Goal: Task Accomplishment & Management: Manage account settings

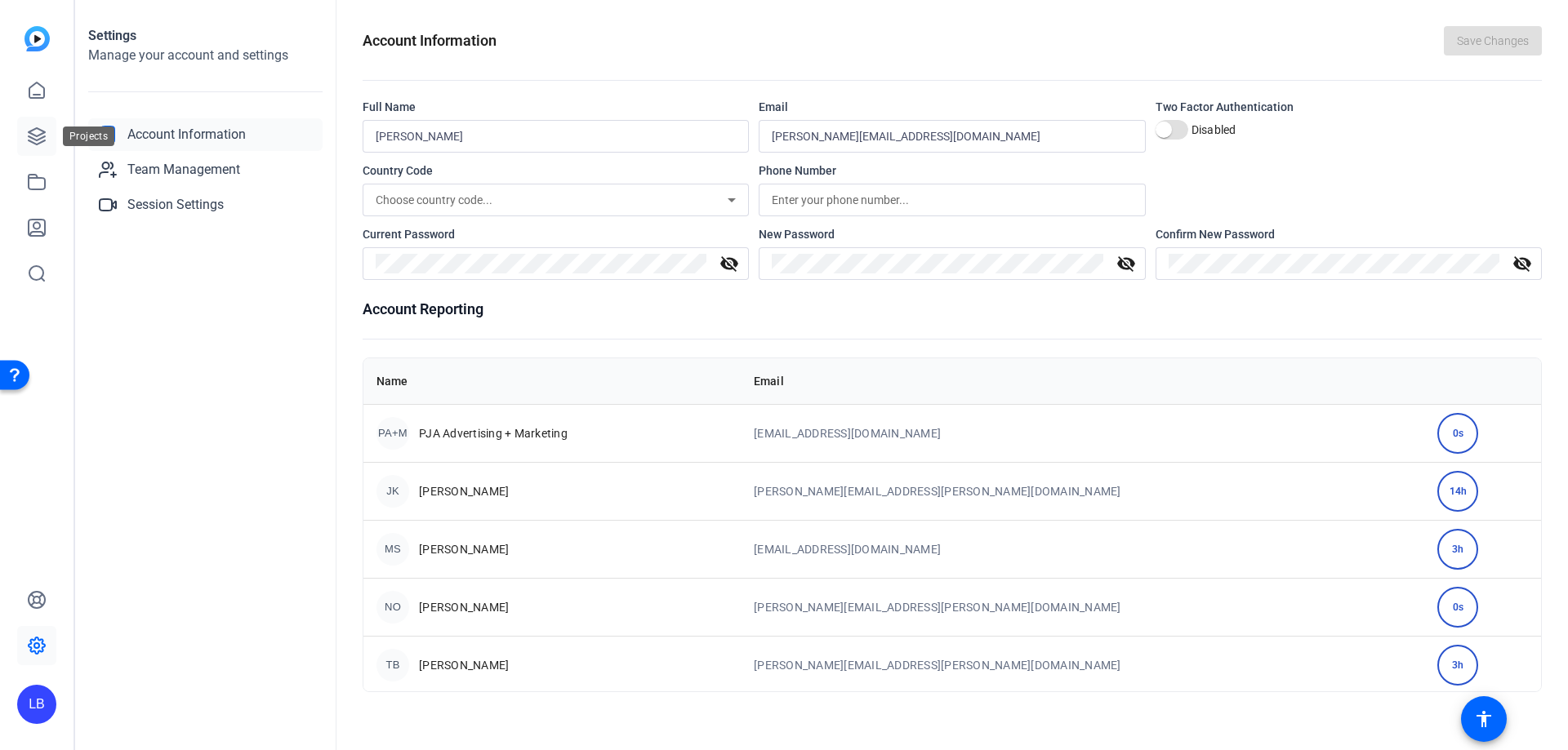
click at [42, 139] on icon at bounding box center [37, 136] width 20 height 20
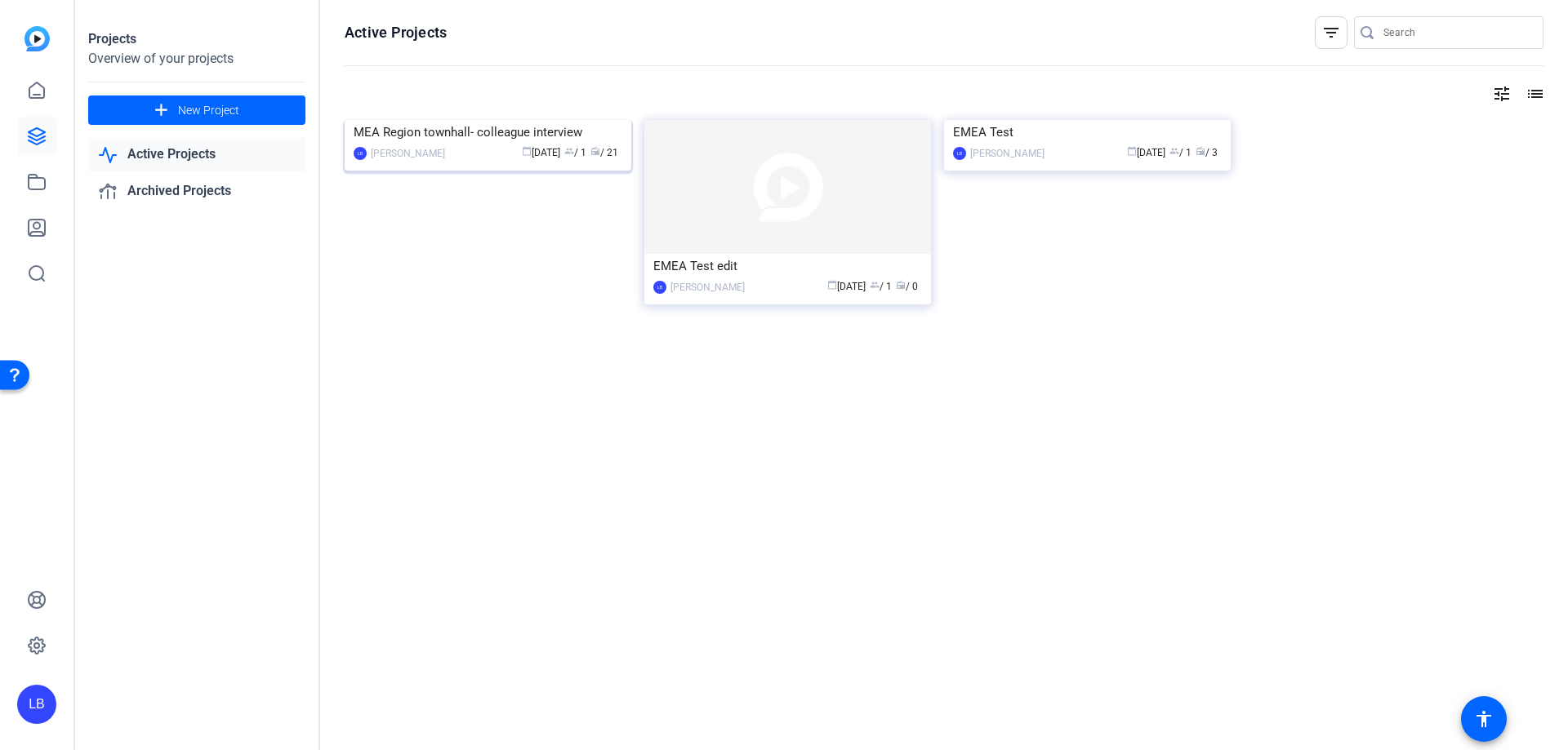
click at [482, 120] on img at bounding box center [488, 120] width 287 height 0
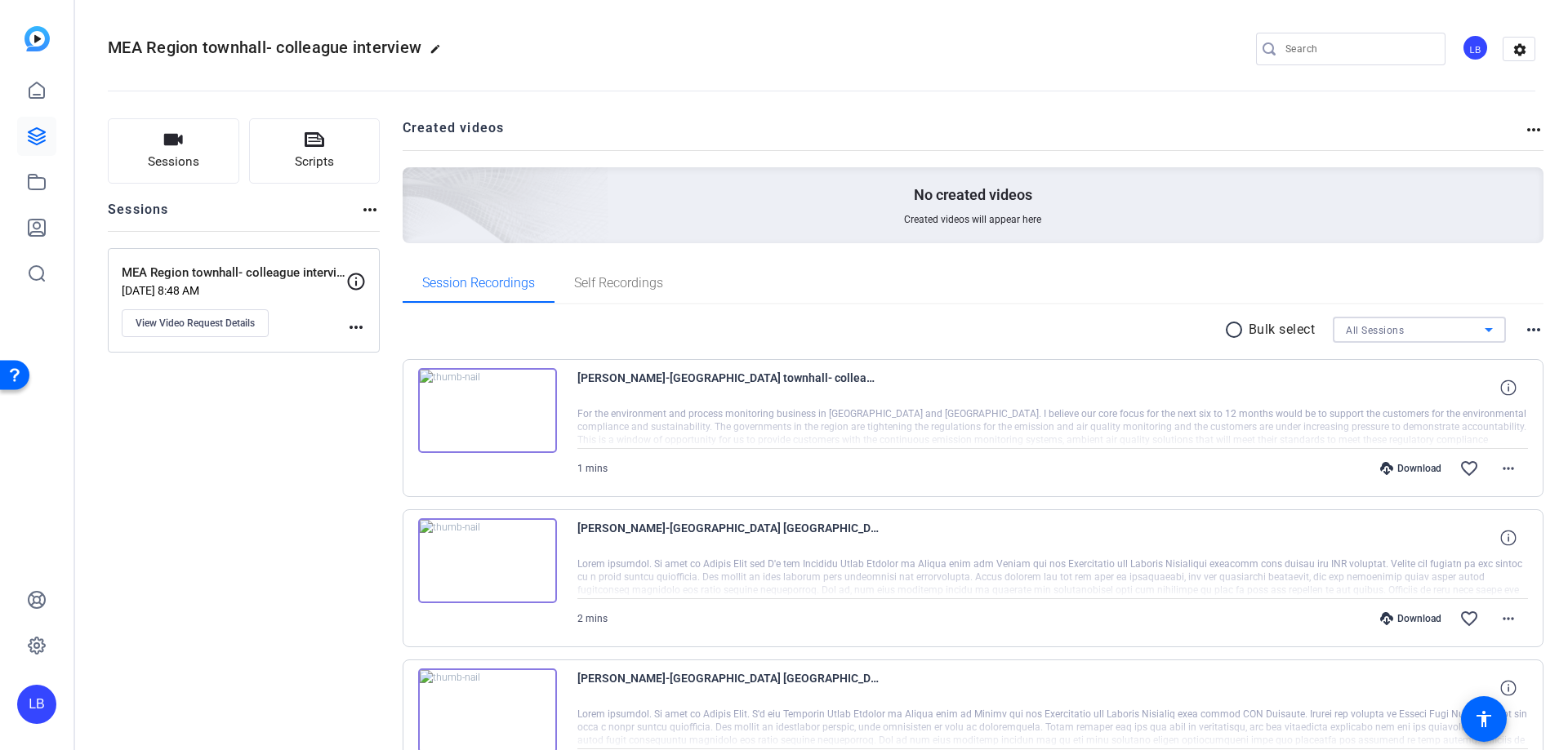
click at [1399, 329] on div "All Sessions" at bounding box center [1415, 330] width 139 height 21
click at [1338, 255] on div at bounding box center [784, 375] width 1568 height 750
click at [1407, 466] on div "Download" at bounding box center [1411, 468] width 78 height 13
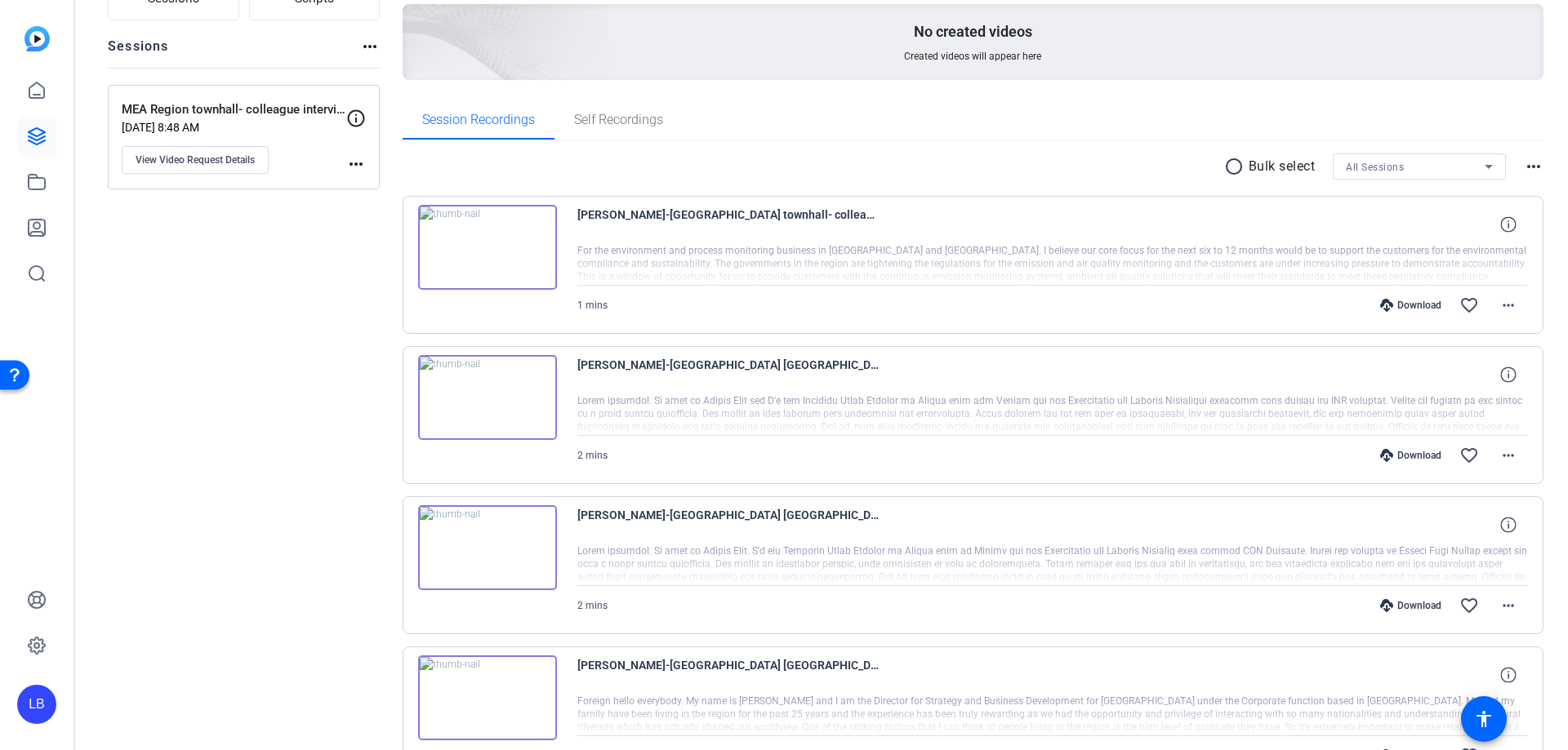
scroll to position [245, 0]
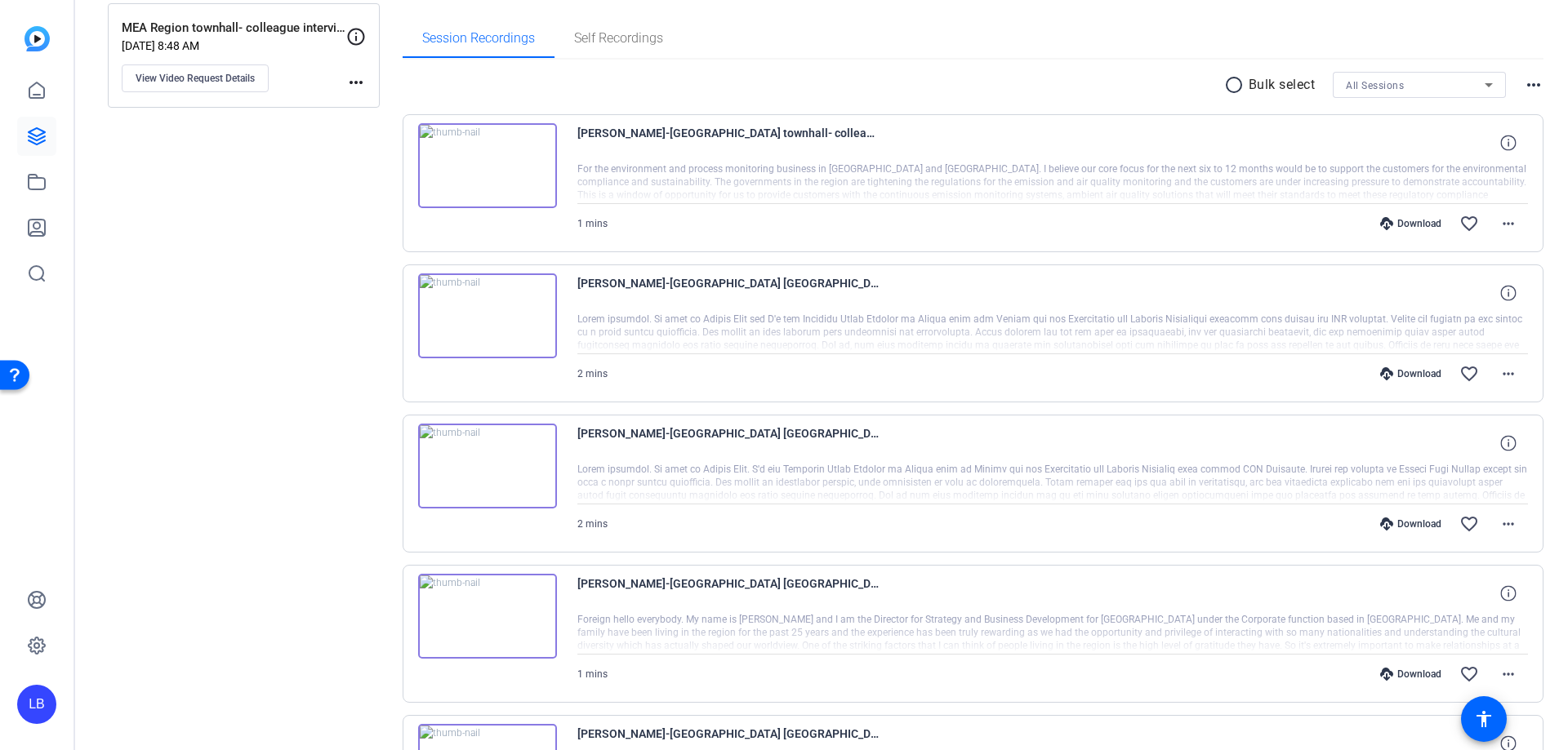
click at [1411, 371] on div "Download" at bounding box center [1411, 374] width 78 height 13
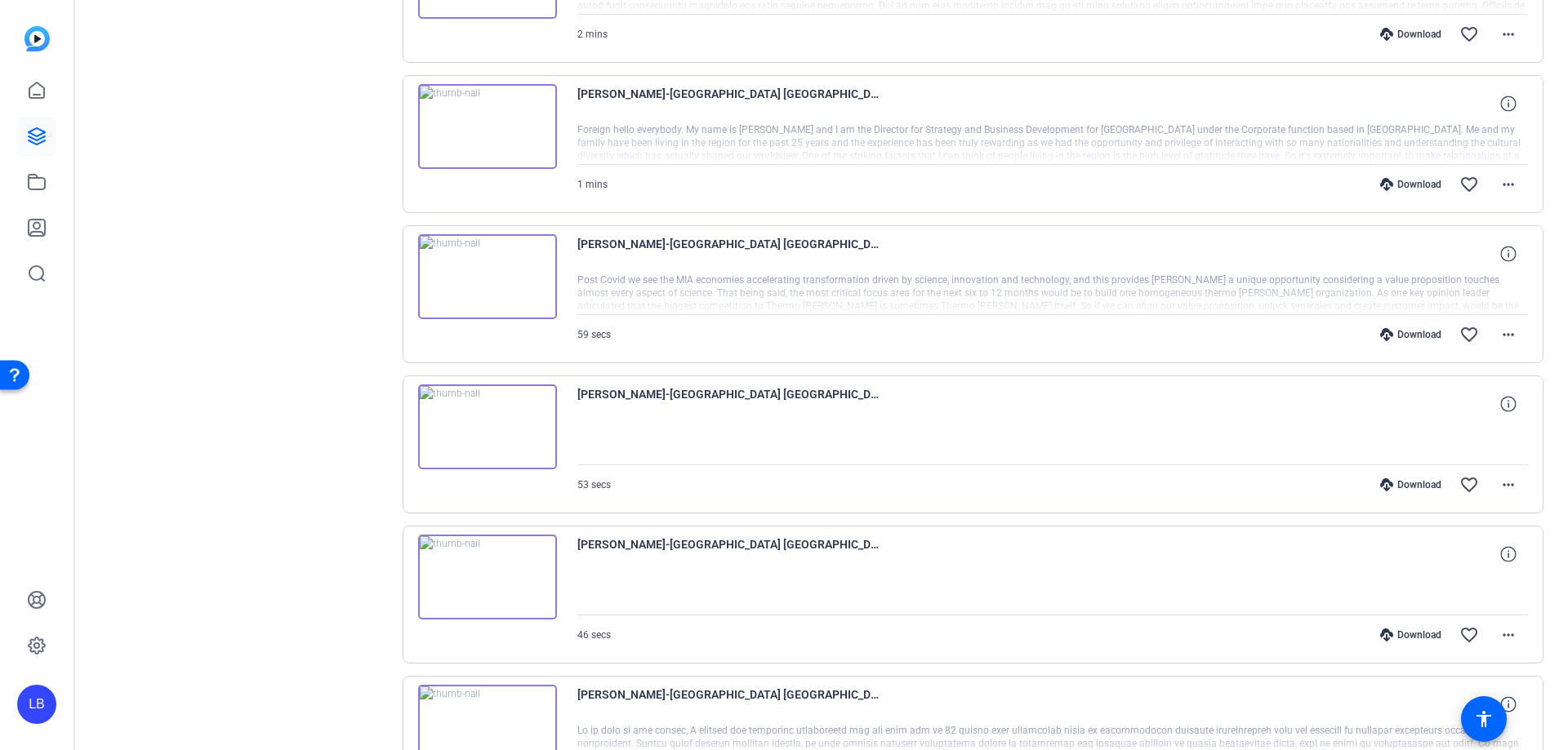
scroll to position [81, 0]
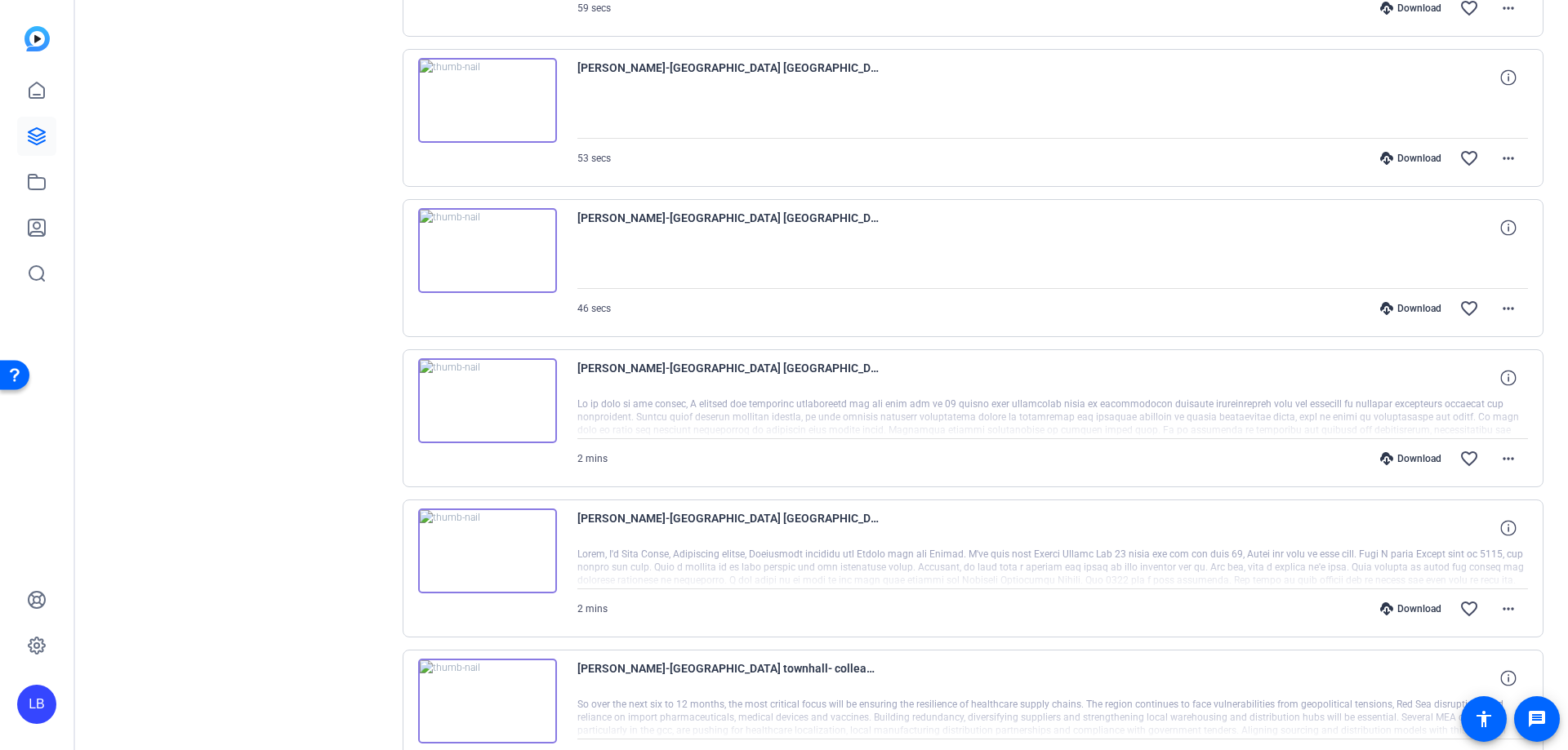
scroll to position [1201, 0]
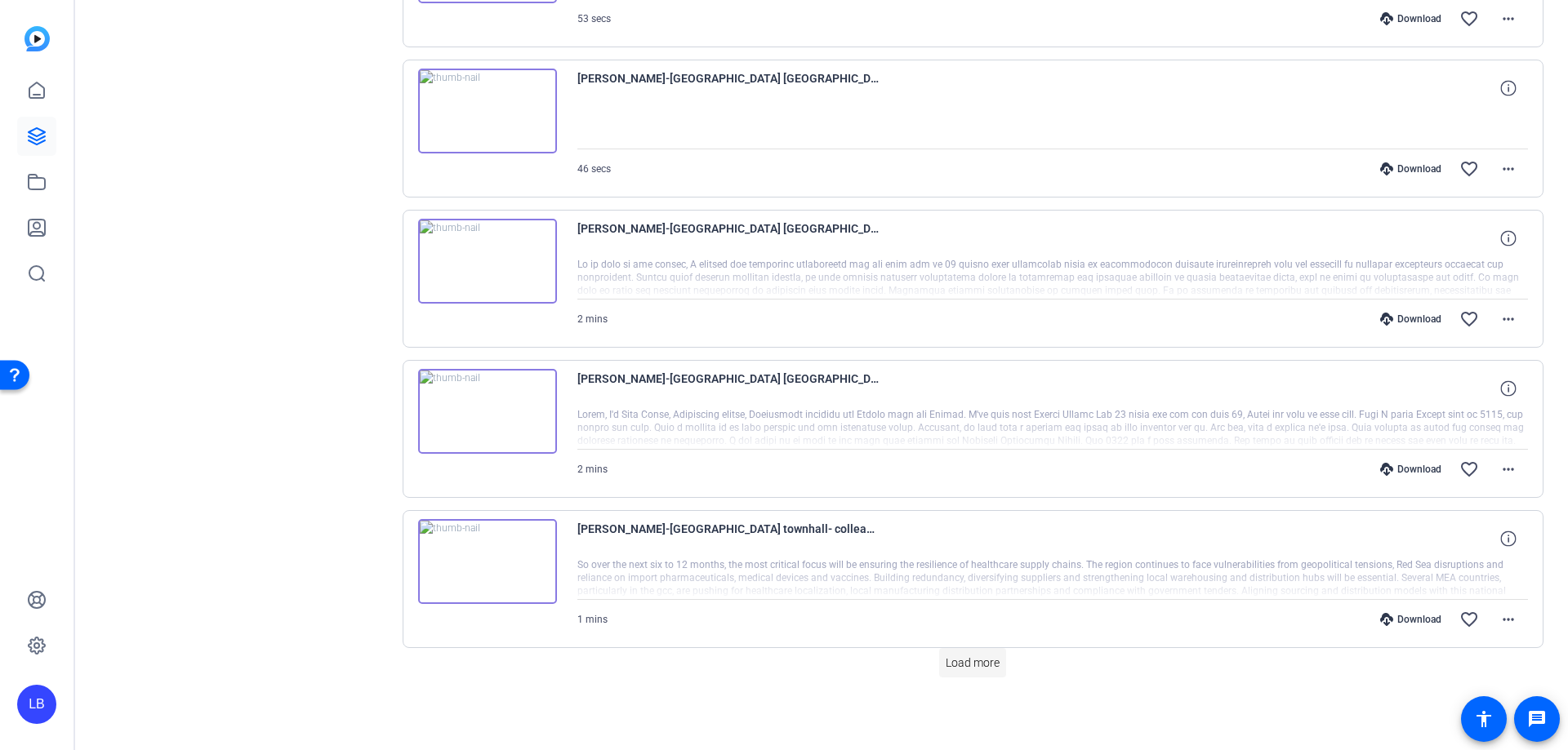
click at [973, 660] on span "Load more" at bounding box center [973, 664] width 54 height 17
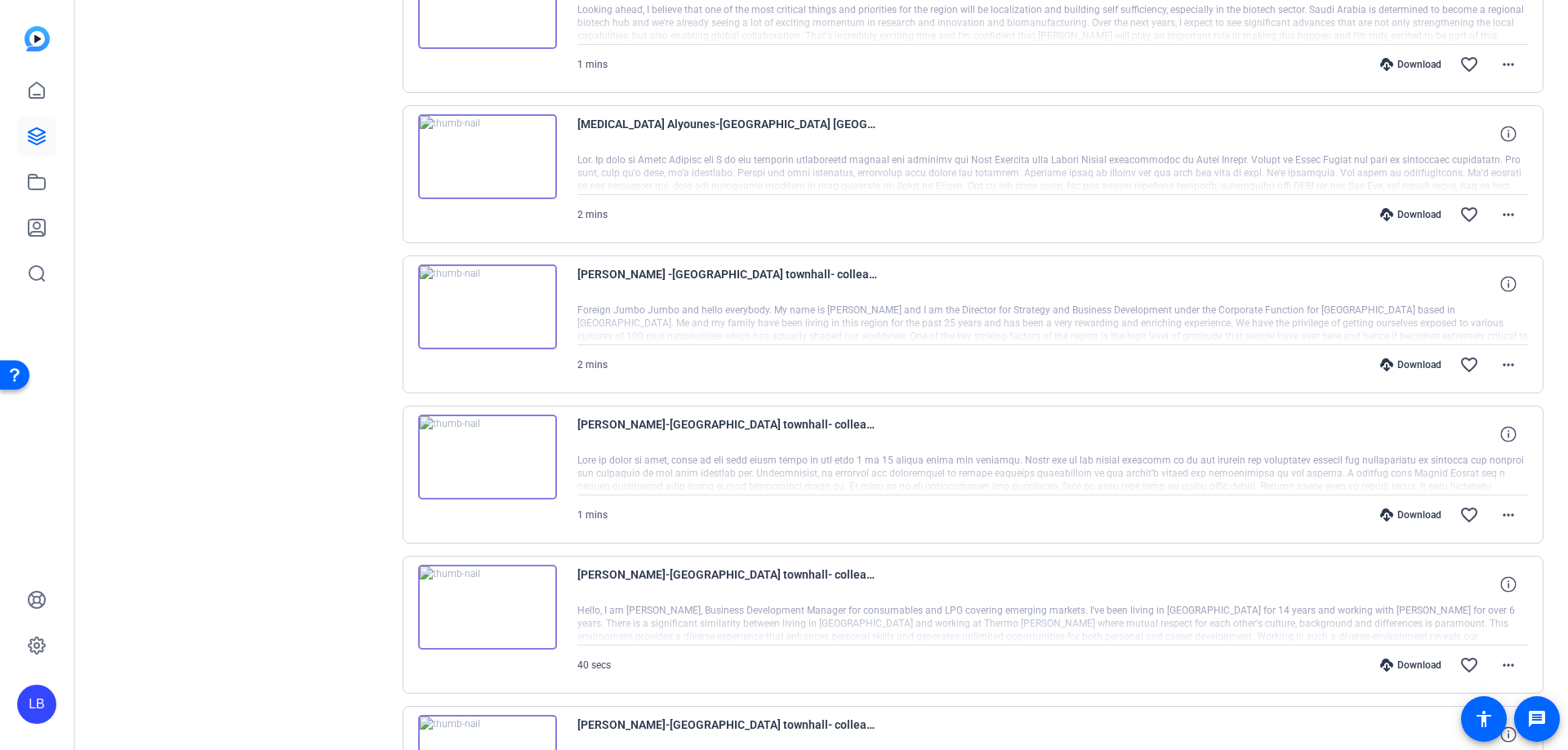
scroll to position [2703, 0]
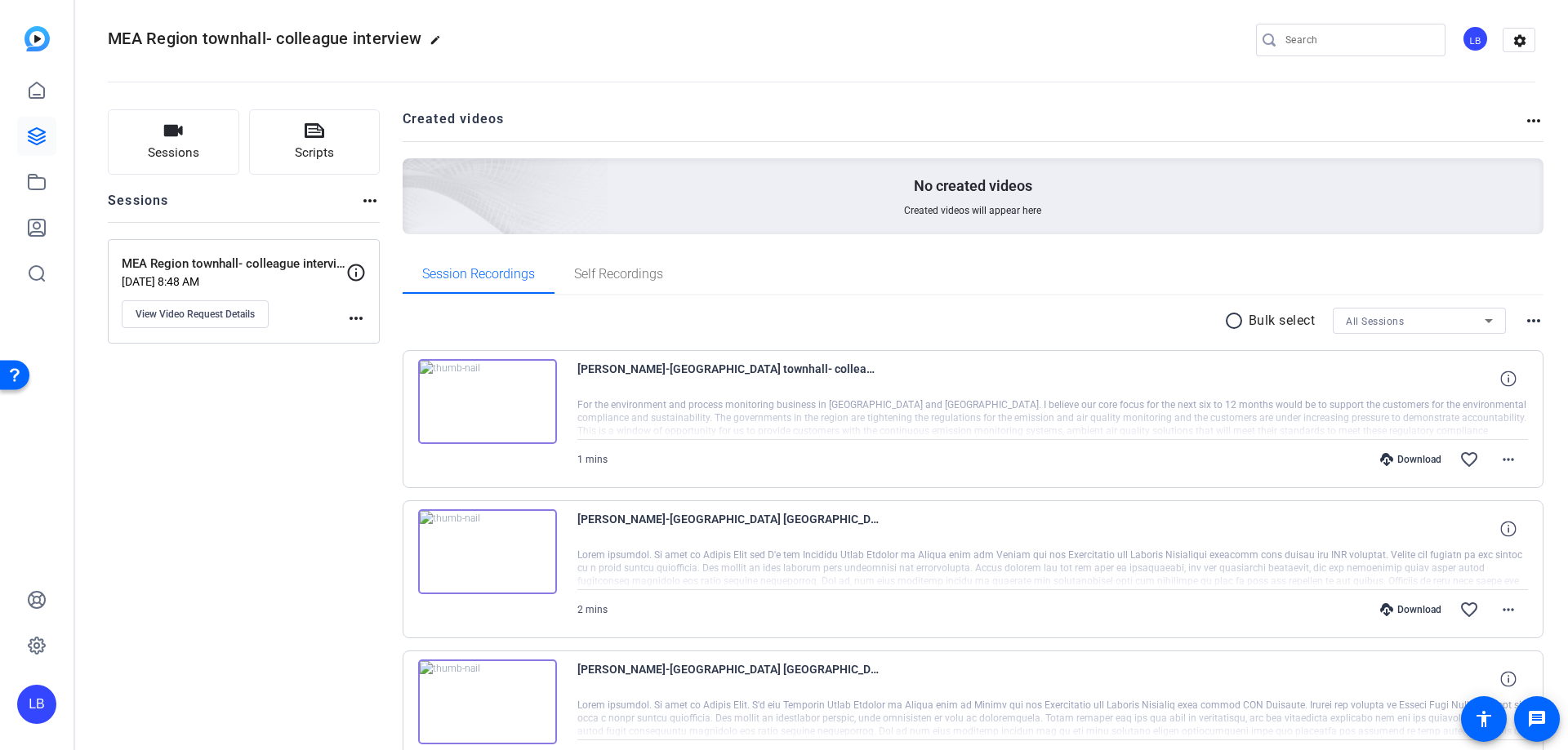
scroll to position [0, 0]
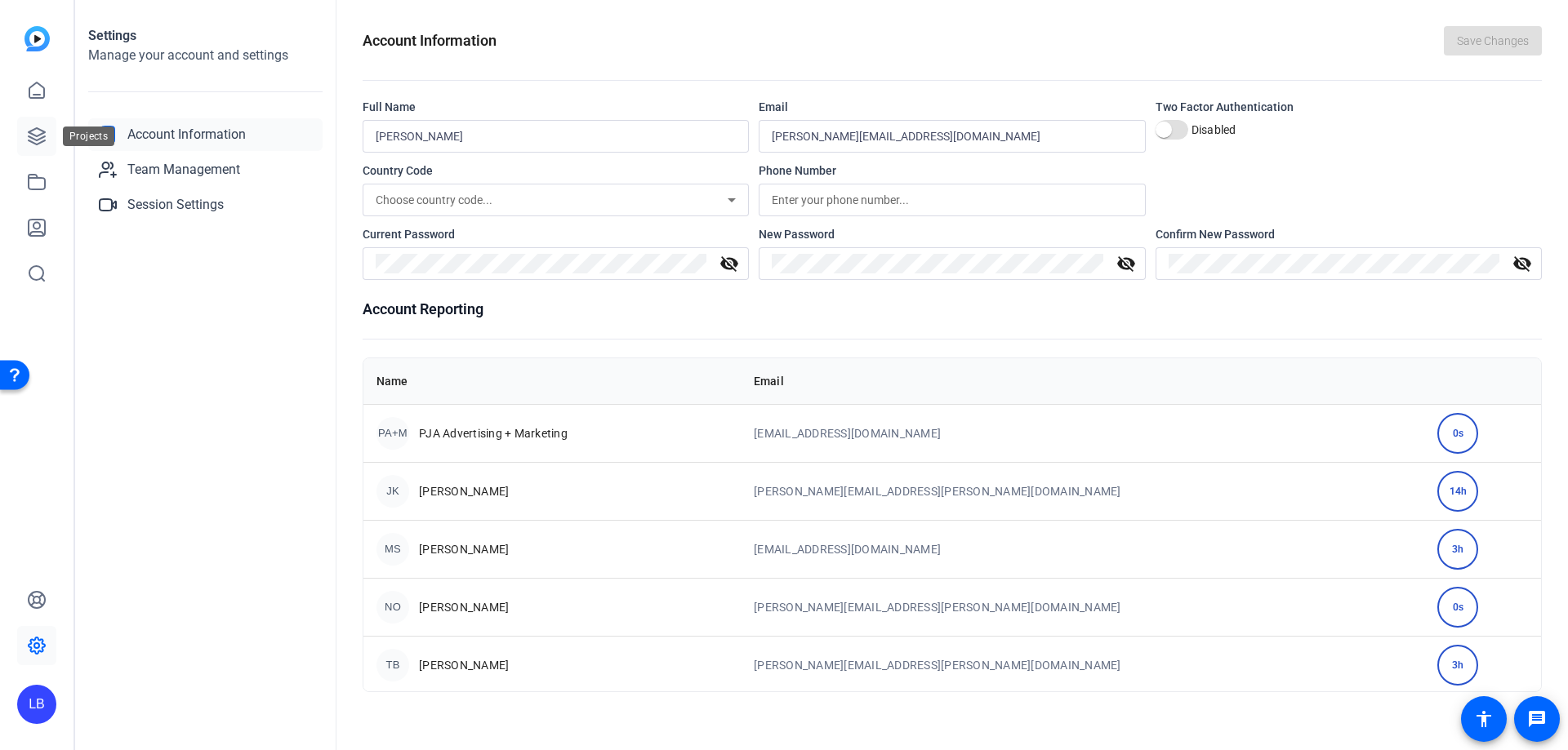
click at [45, 133] on icon at bounding box center [36, 136] width 16 height 16
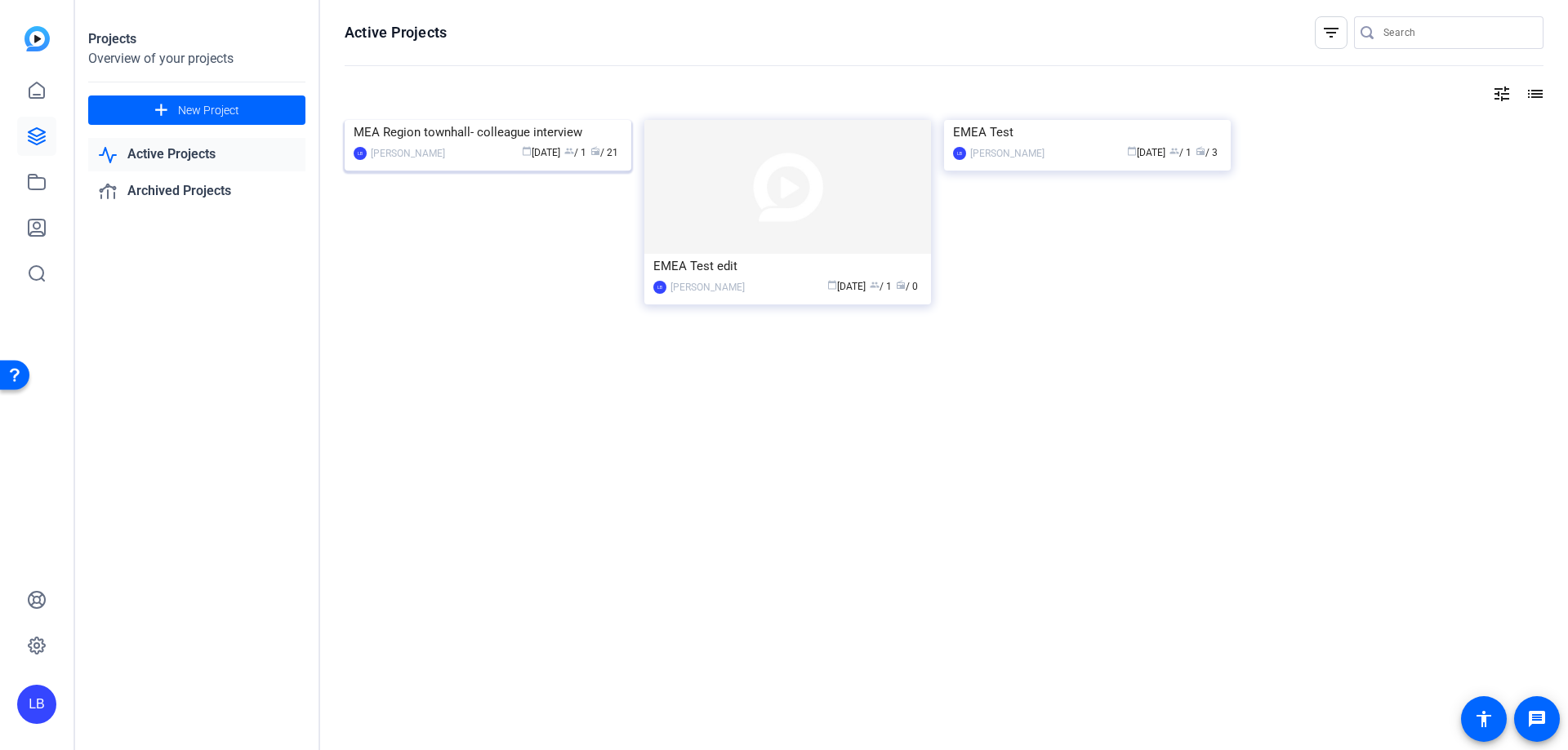
click at [543, 120] on img at bounding box center [488, 120] width 287 height 0
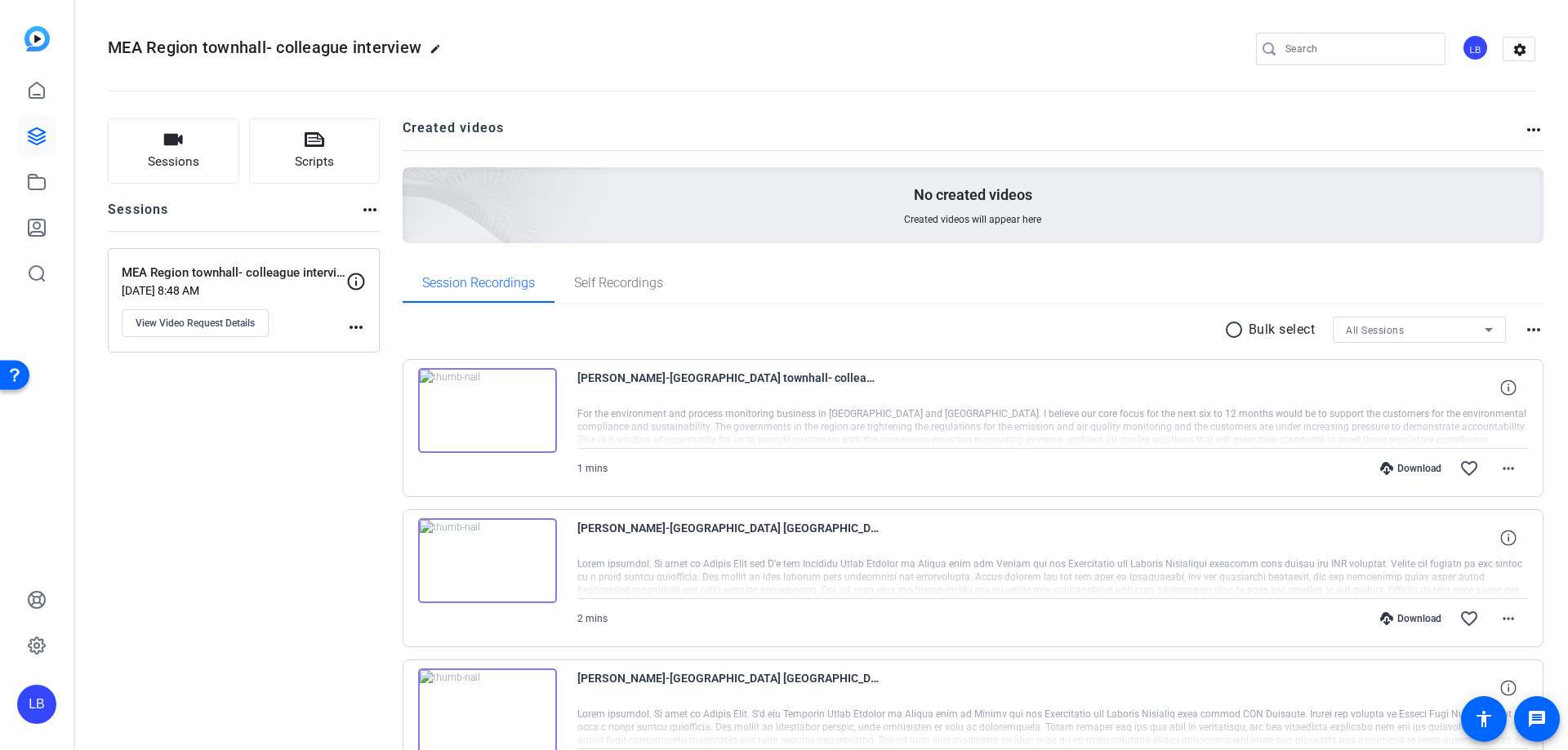
click at [352, 328] on mat-icon "more_horiz" at bounding box center [356, 327] width 20 height 20
drag, startPoint x: 351, startPoint y: 457, endPoint x: 334, endPoint y: 391, distance: 68.2
click at [348, 447] on div at bounding box center [784, 375] width 1568 height 750
click at [354, 278] on icon at bounding box center [356, 281] width 20 height 20
click at [227, 317] on span "View Video Request Details" at bounding box center [194, 322] width 119 height 13
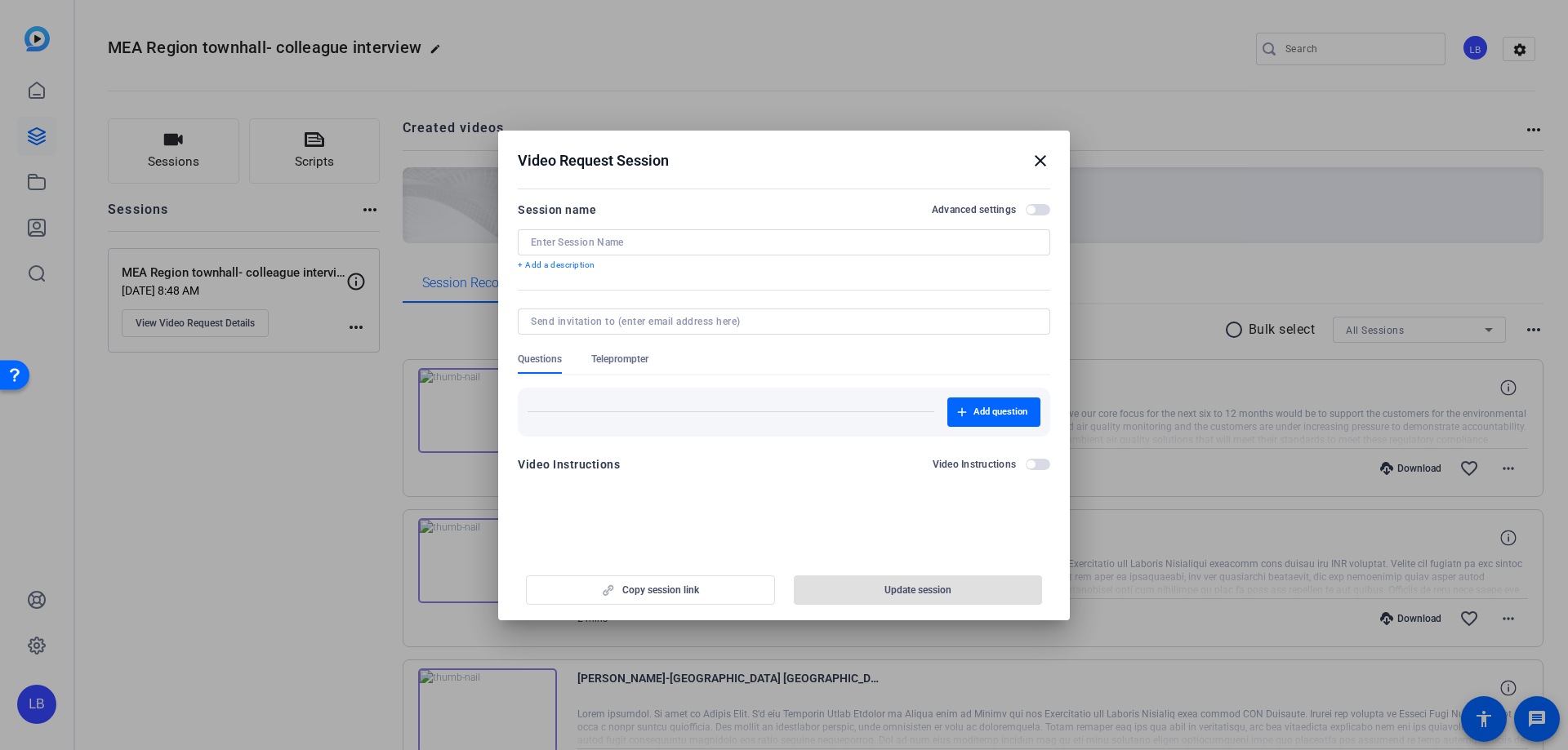
type input "MEA Region townhall- colleague interviews"
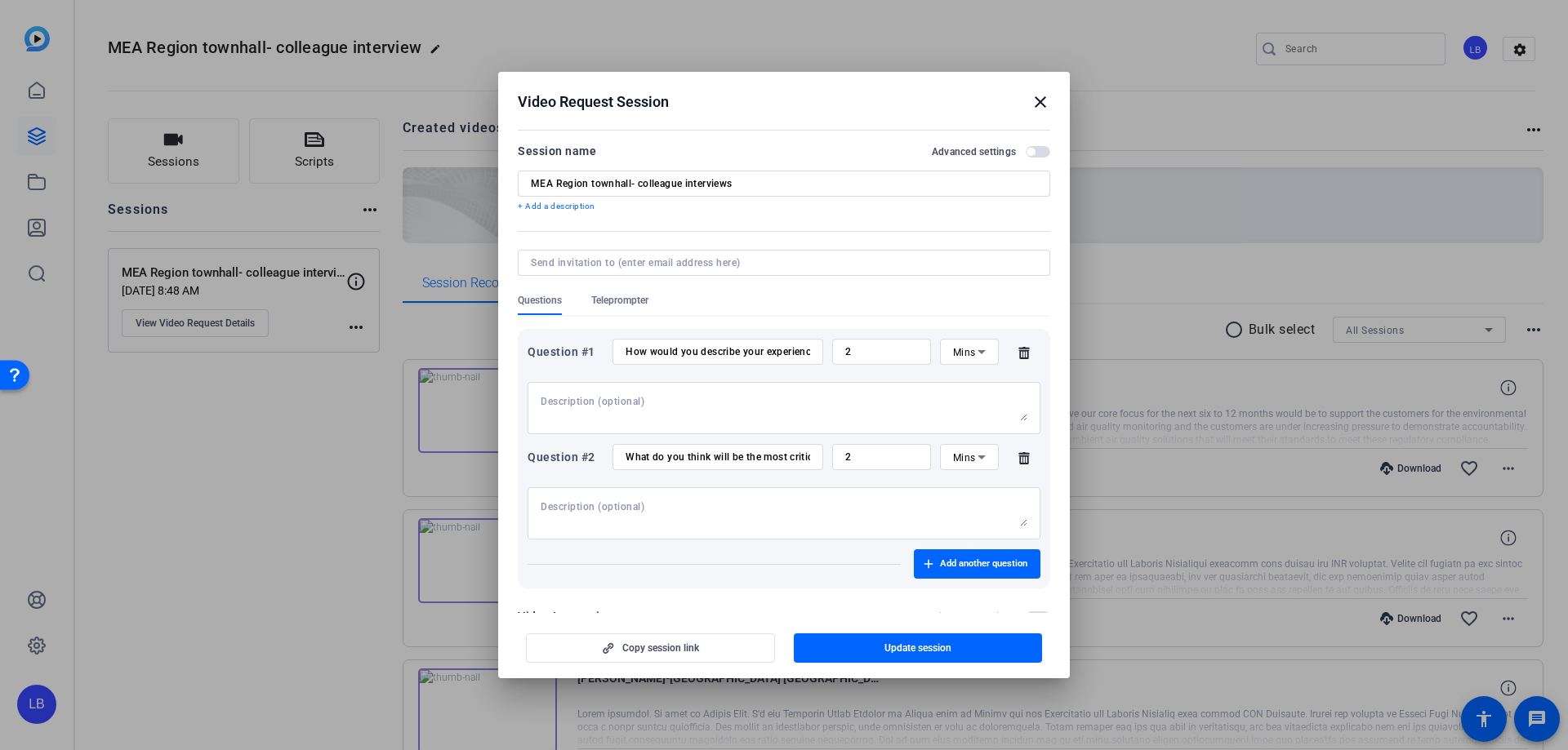
click at [1036, 149] on span "button" at bounding box center [1038, 151] width 25 height 11
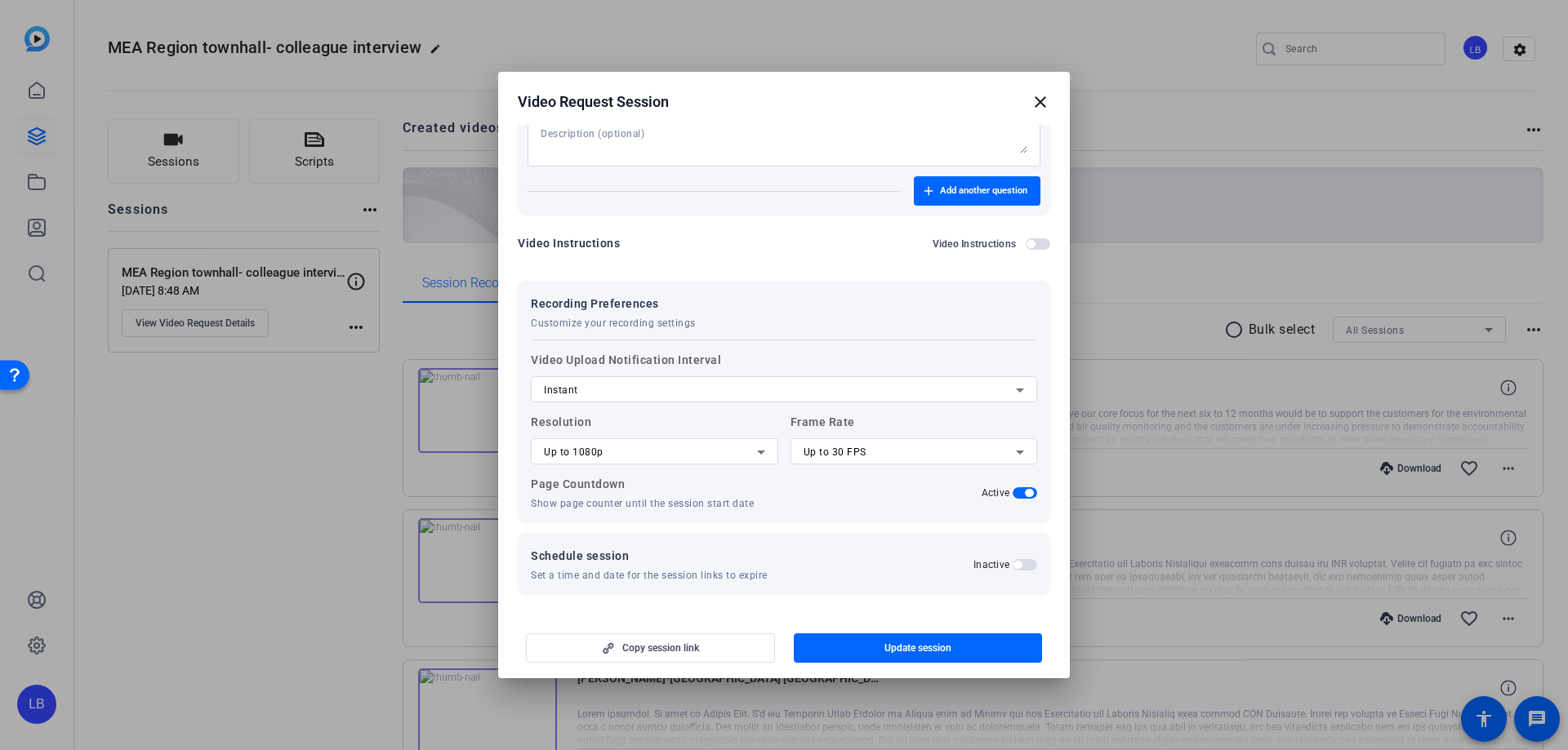
click at [1018, 564] on span "button" at bounding box center [1025, 564] width 25 height 11
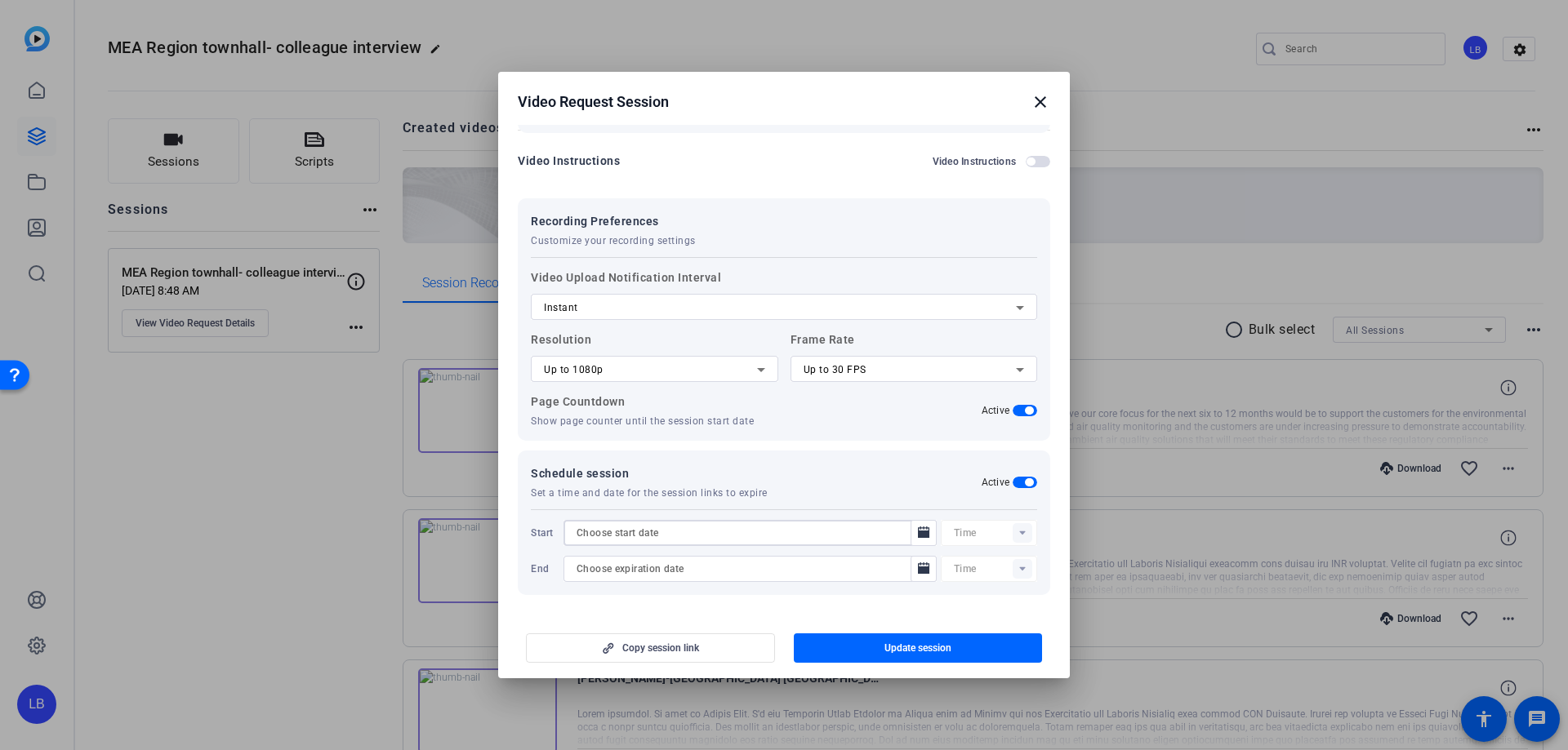
click at [762, 527] on input at bounding box center [742, 533] width 331 height 20
click at [918, 529] on icon "Open calendar" at bounding box center [923, 532] width 11 height 11
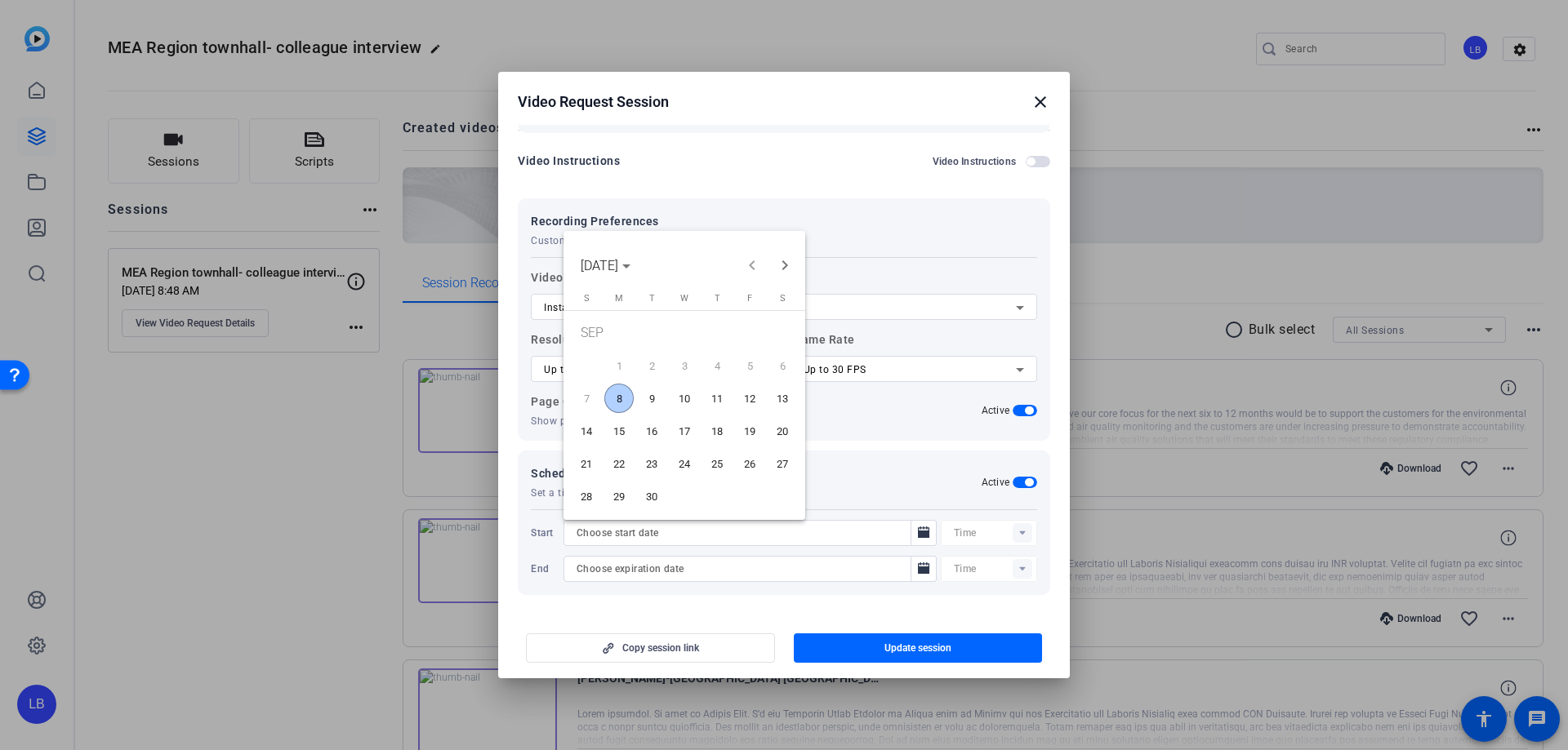
click at [617, 399] on span "8" at bounding box center [618, 399] width 29 height 29
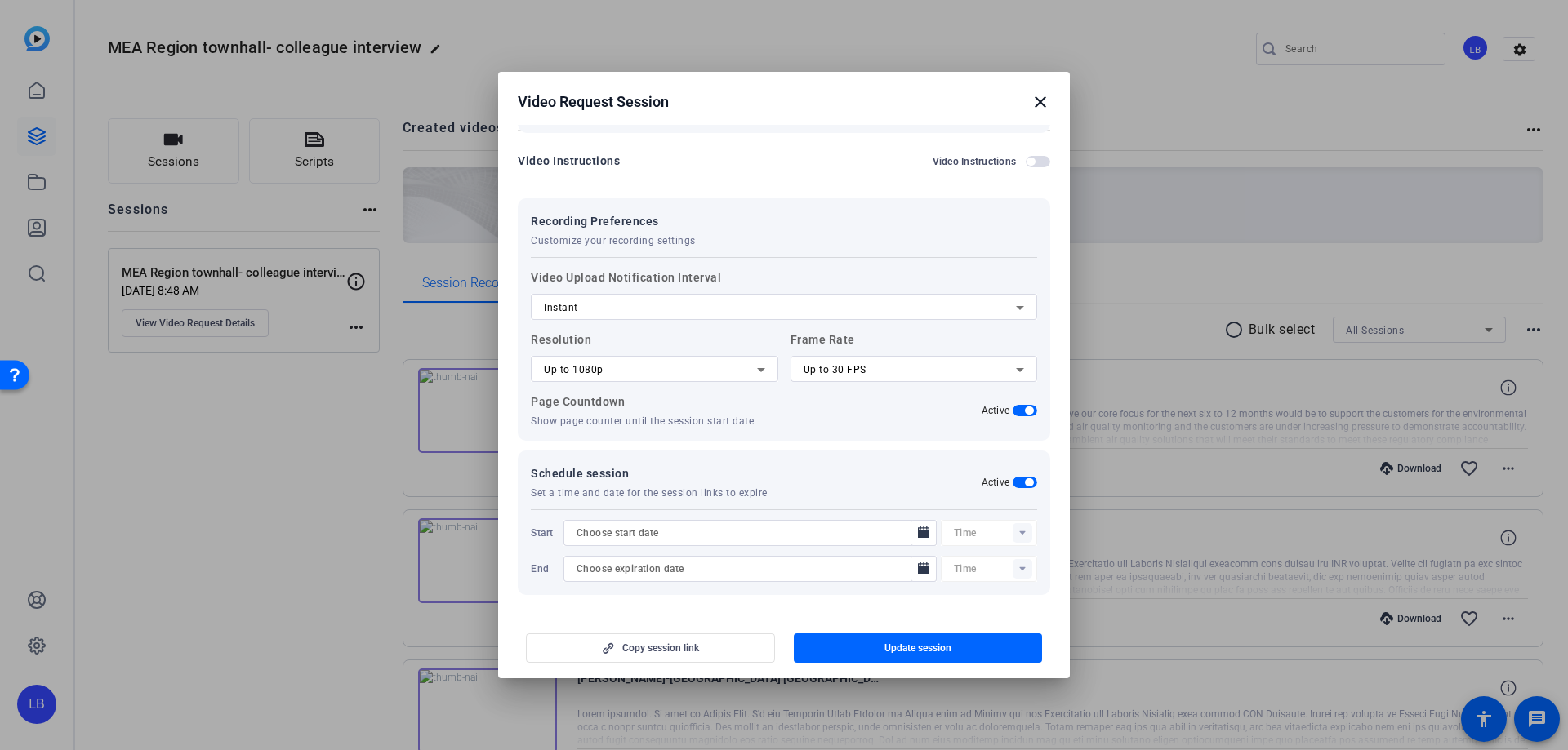
type input "[DATE]"
click at [1020, 532] on div at bounding box center [995, 533] width 83 height 27
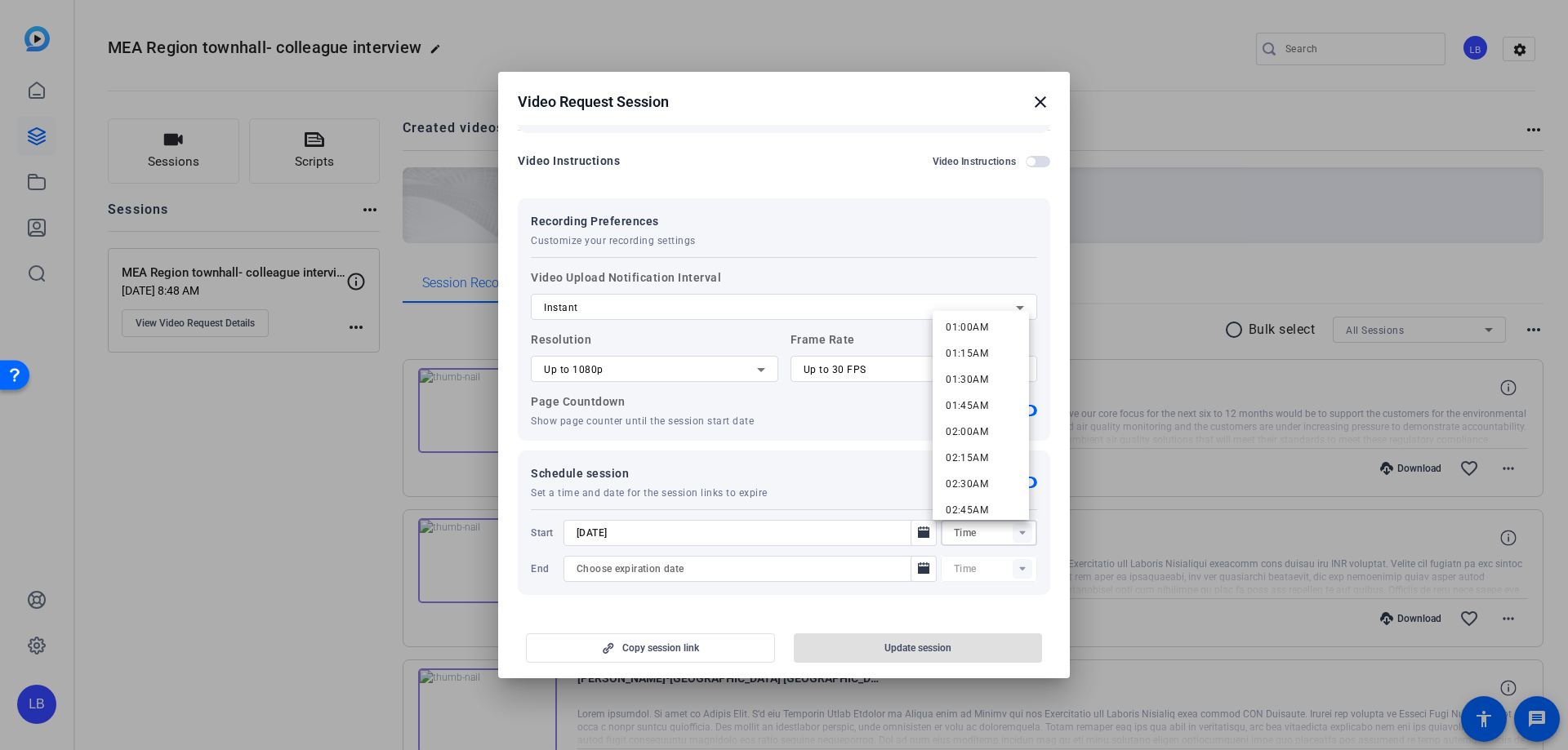
scroll to position [0, 0]
click at [787, 495] on div "Schedule session Set a time and date for the session links to expire Active" at bounding box center [784, 481] width 506 height 36
click at [920, 536] on icon "Open calendar" at bounding box center [923, 532] width 11 height 11
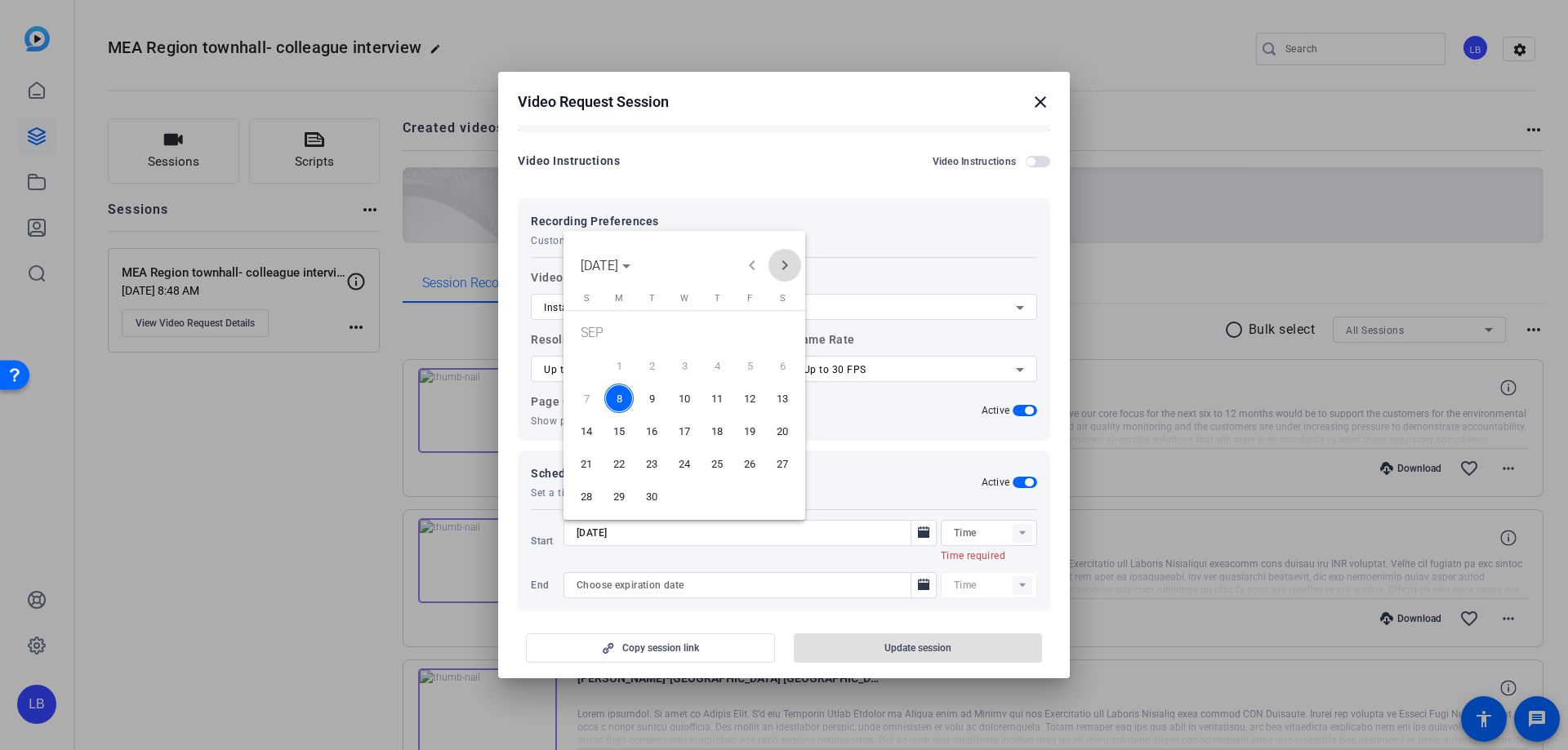
click at [790, 261] on span "Next month" at bounding box center [784, 265] width 33 height 32
click at [1008, 529] on div at bounding box center [784, 375] width 1568 height 750
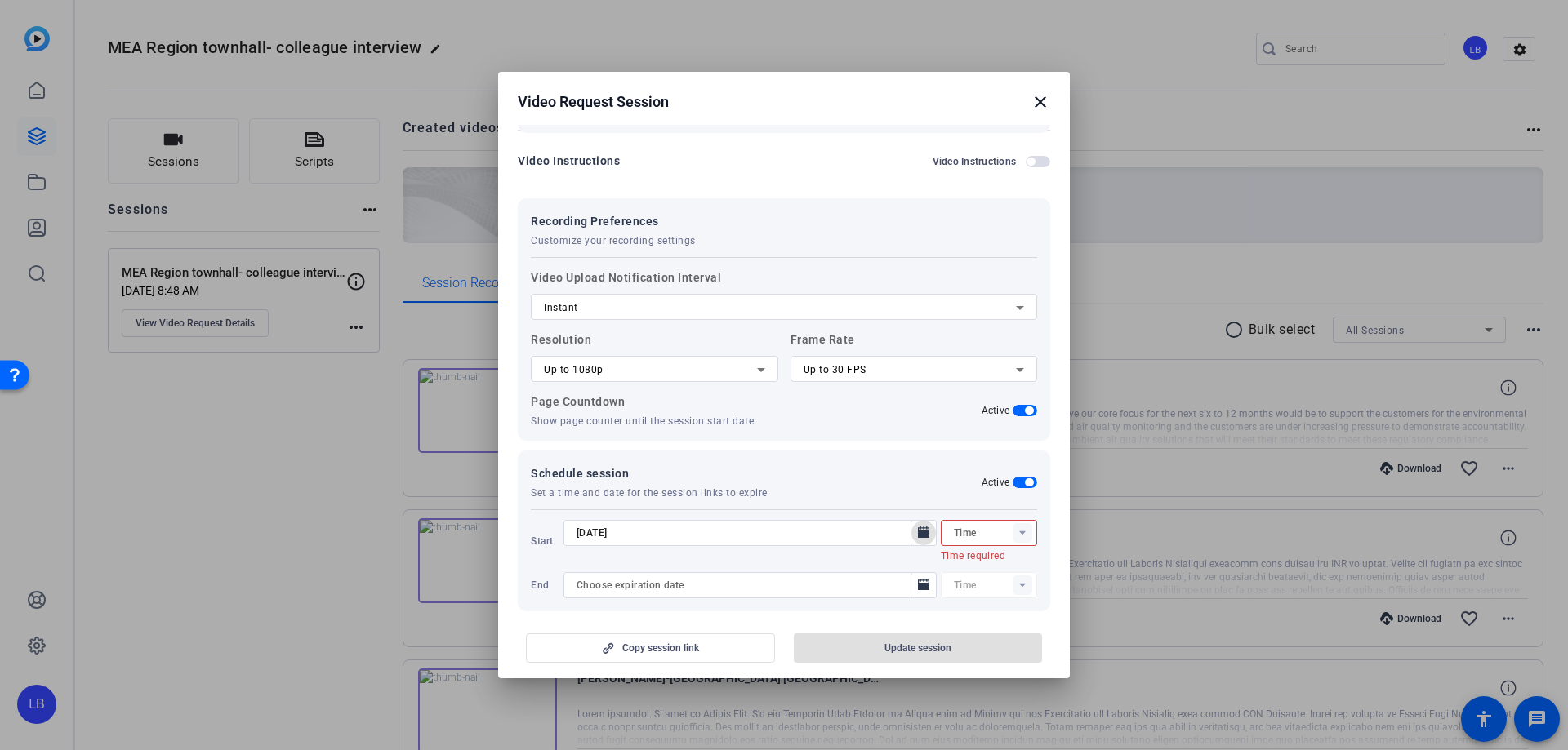
click at [1013, 535] on rect at bounding box center [1022, 533] width 20 height 20
click at [969, 440] on span "12:00PM" at bounding box center [967, 441] width 43 height 11
type input "12:00PM"
click at [917, 531] on icon "Open calendar" at bounding box center [923, 533] width 13 height 20
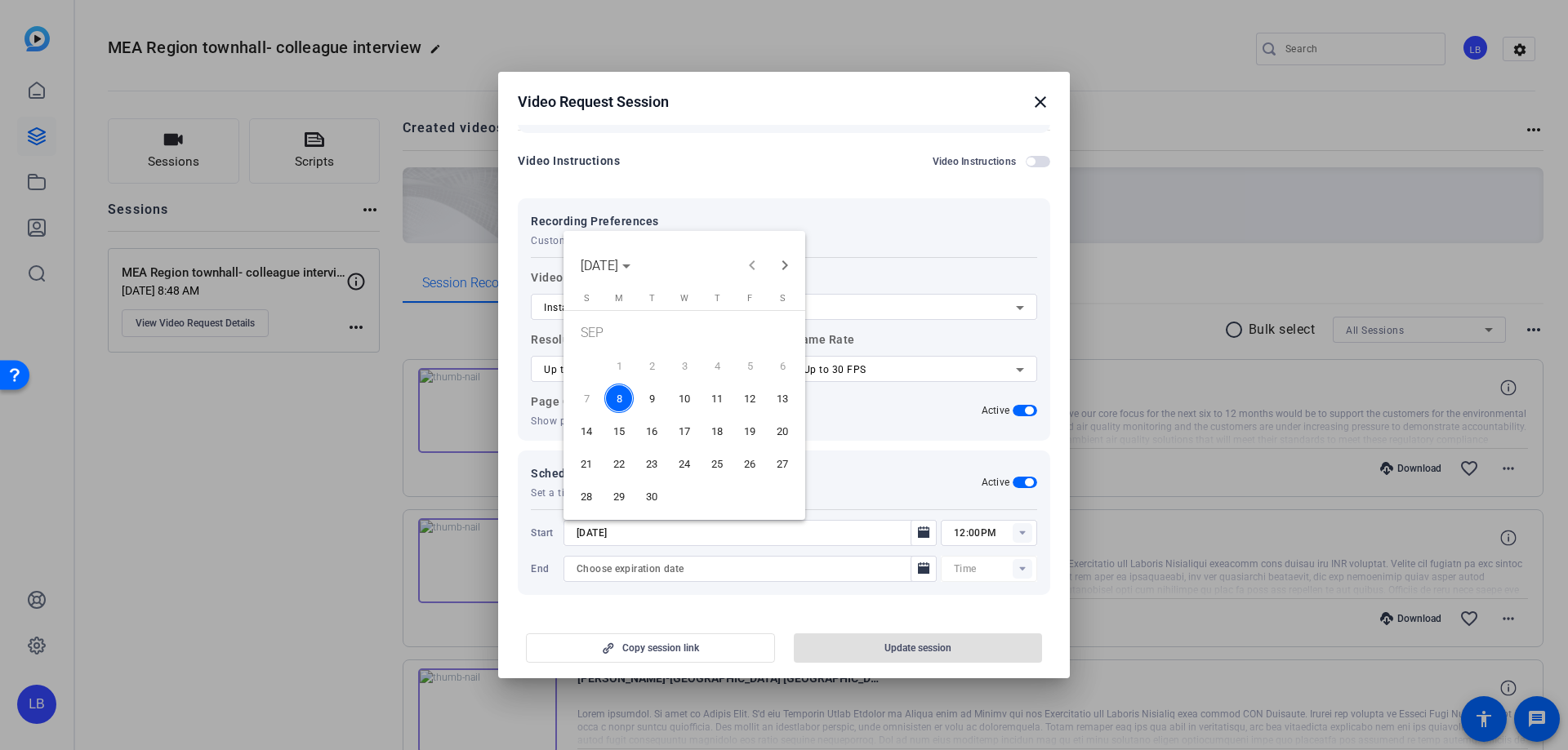
click at [765, 261] on div "[DATE] [DATE]" at bounding box center [684, 265] width 234 height 32
click at [1010, 483] on div at bounding box center [784, 375] width 1568 height 750
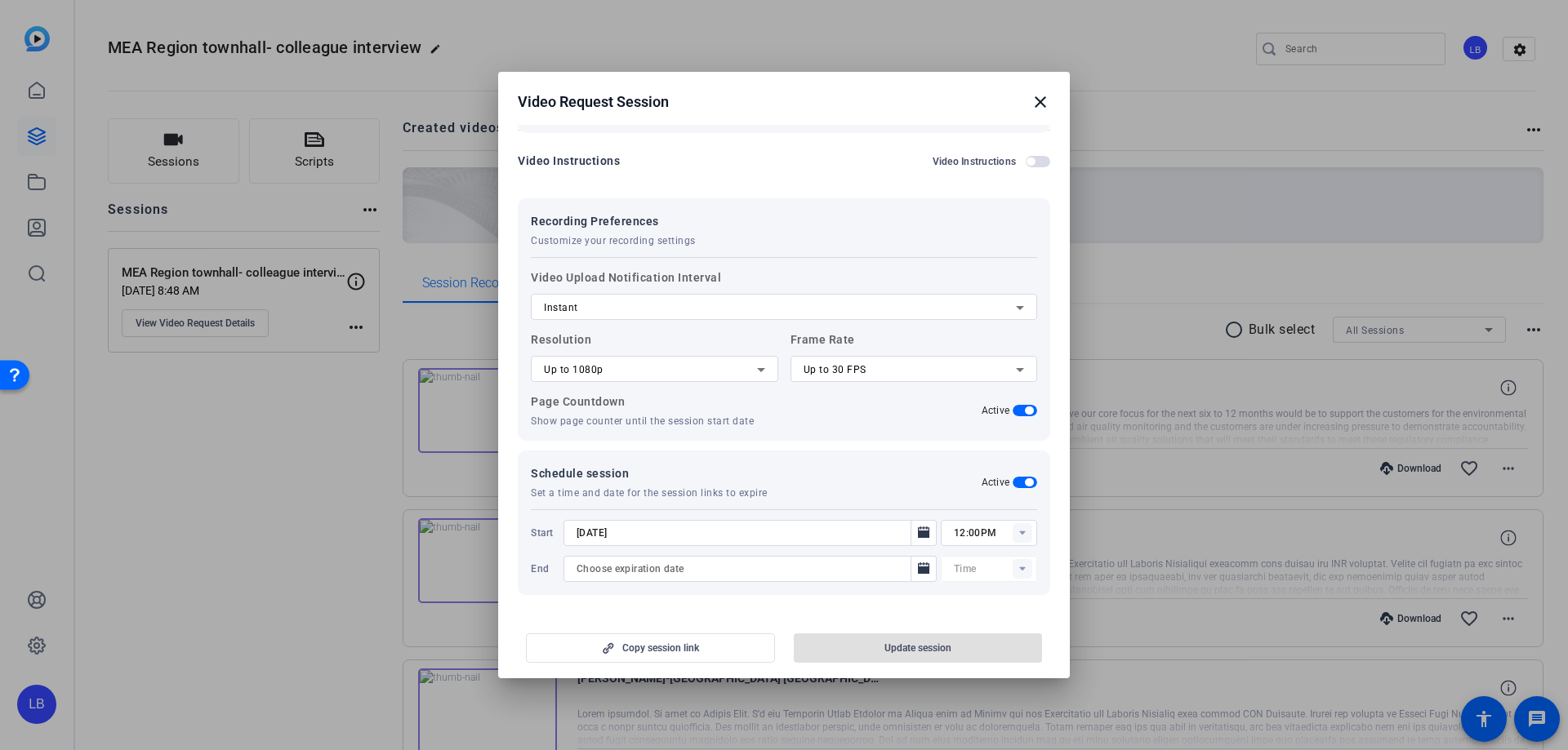
click at [1013, 483] on span "button" at bounding box center [1025, 482] width 25 height 11
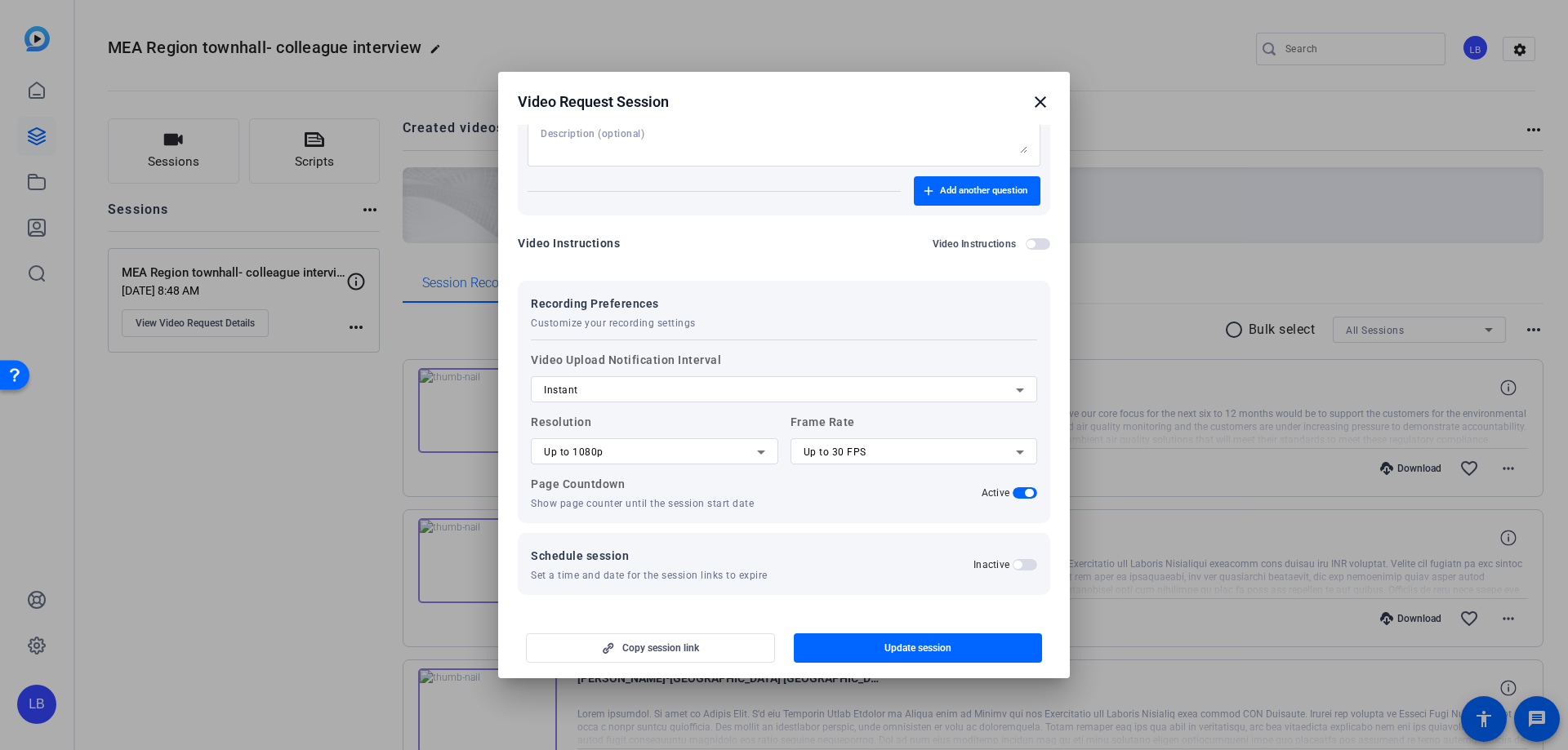
scroll to position [0, 0]
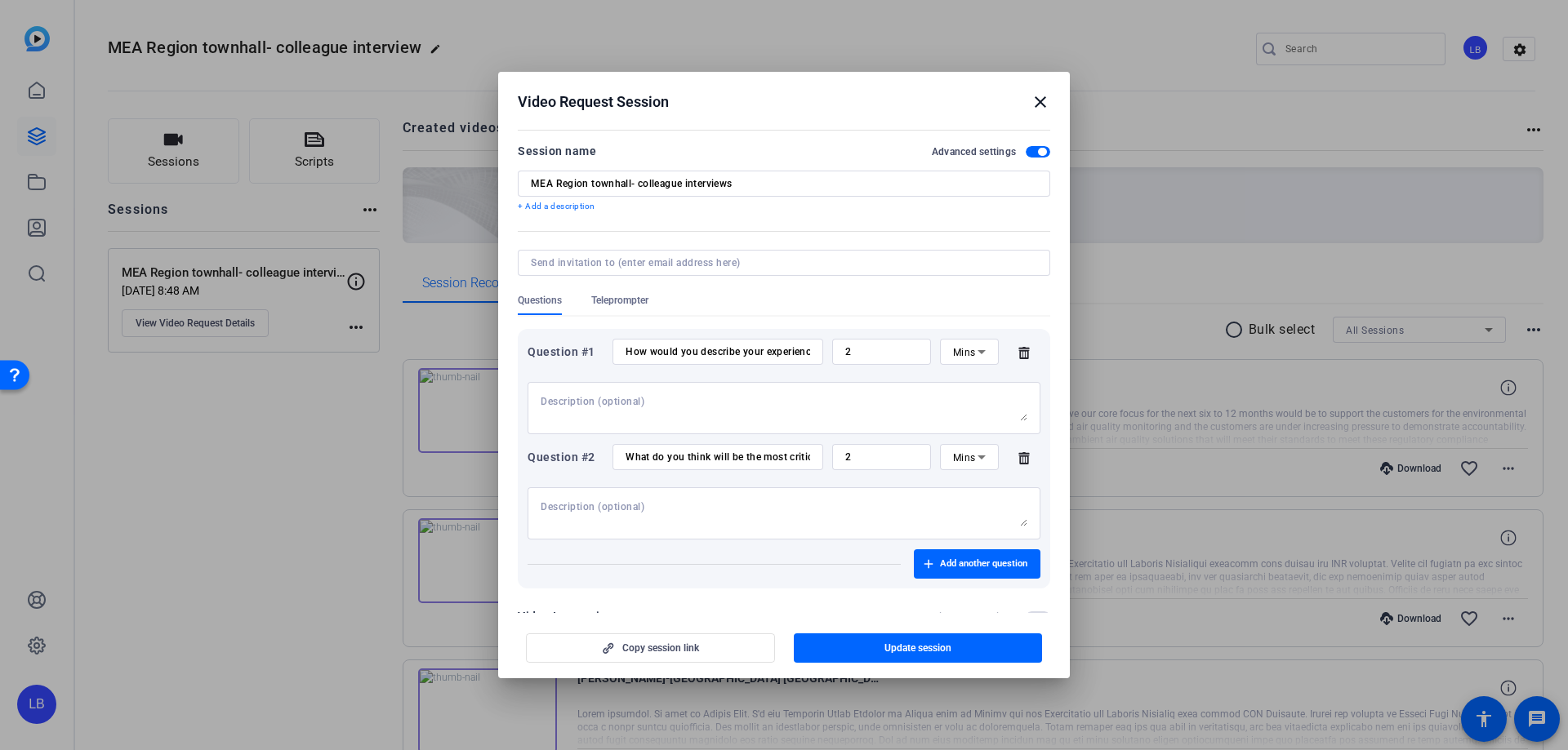
click at [1037, 102] on mat-icon "close" at bounding box center [1040, 102] width 20 height 20
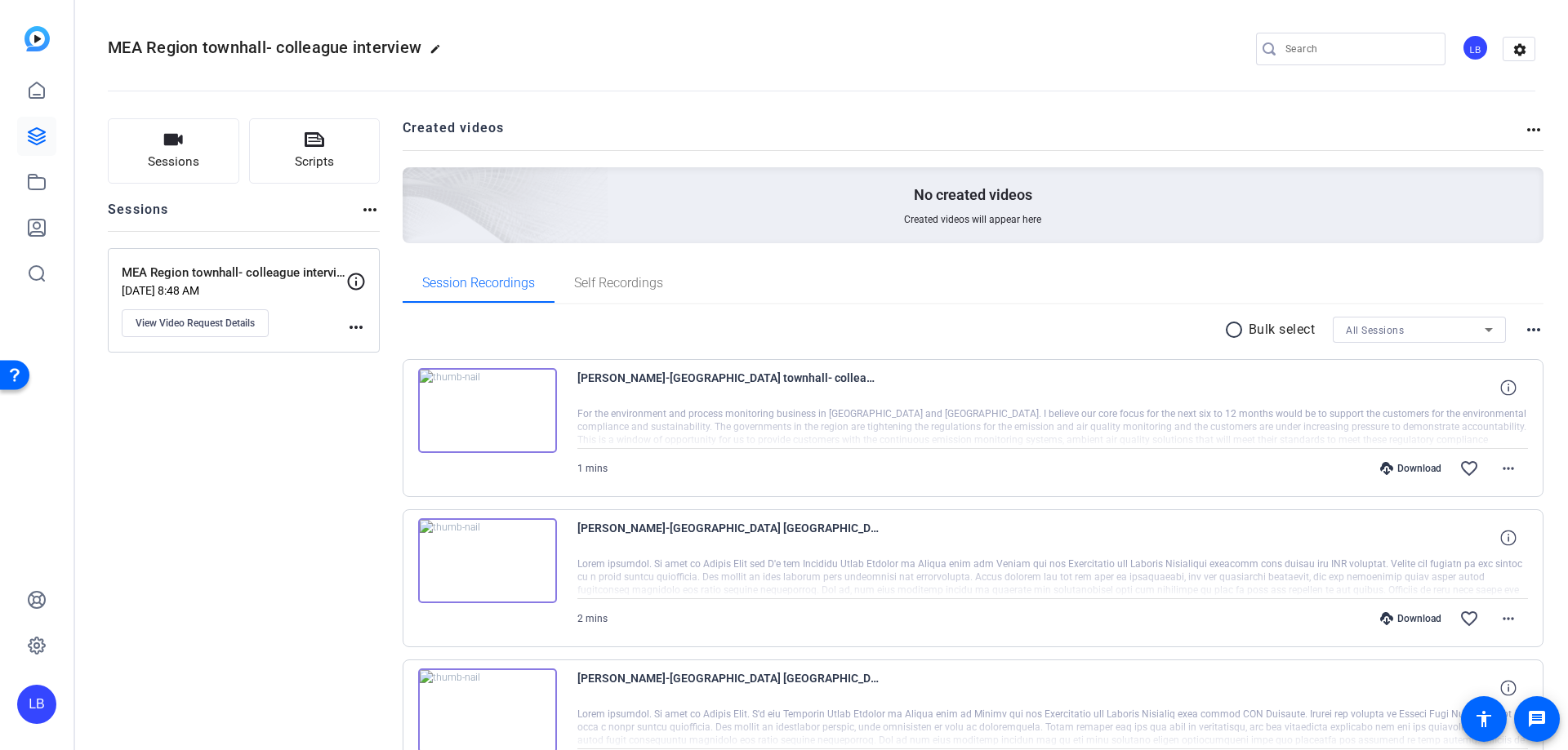
click at [352, 322] on mat-icon "more_horiz" at bounding box center [356, 327] width 20 height 20
click at [1529, 127] on div at bounding box center [784, 375] width 1568 height 750
click at [1429, 121] on h2 "Created videos" at bounding box center [964, 133] width 1122 height 32
click at [1525, 131] on mat-icon "more_horiz" at bounding box center [1533, 129] width 20 height 20
click at [1509, 39] on div at bounding box center [784, 375] width 1568 height 750
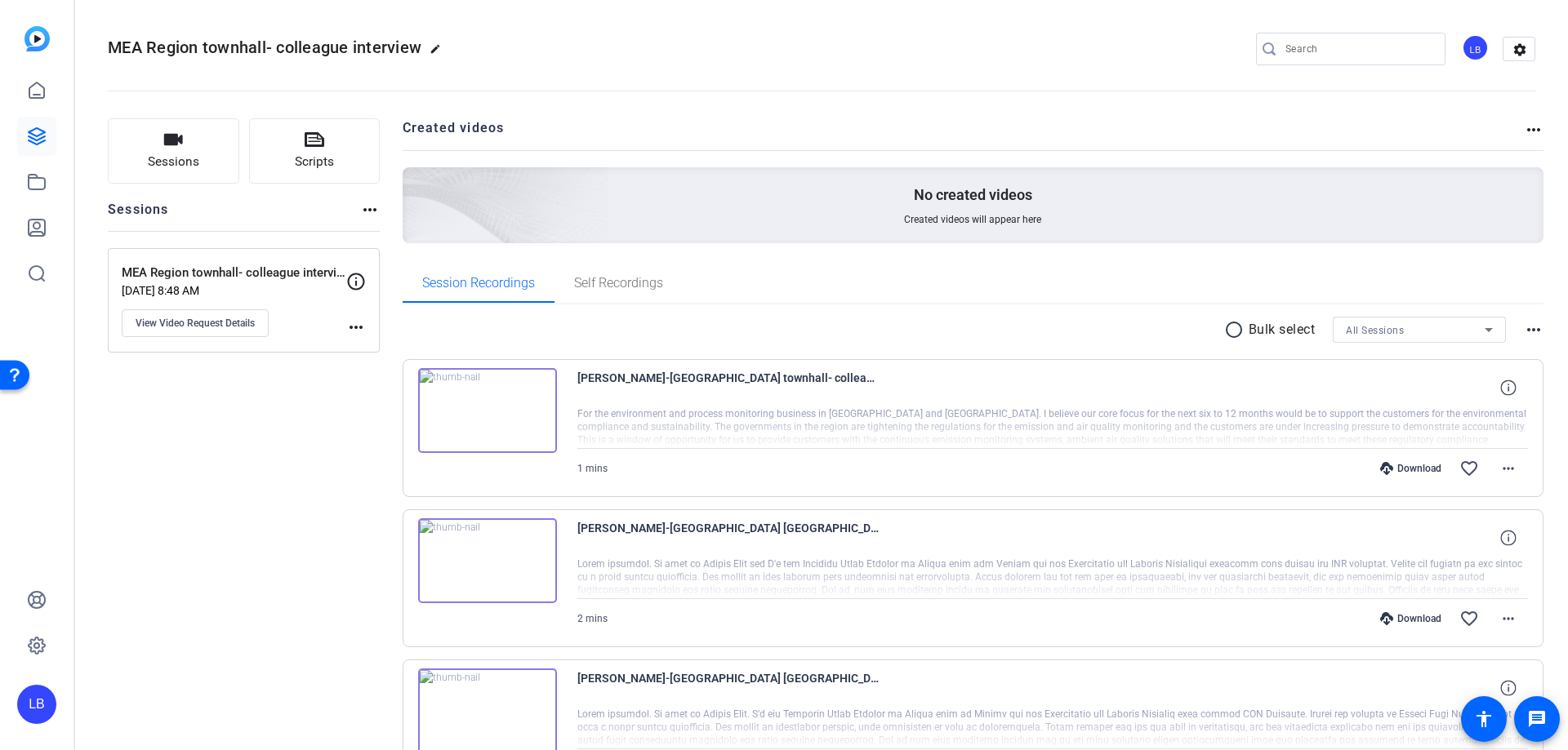
click at [1515, 327] on div "radio_button_unchecked Bulk select All Sessions more_horiz" at bounding box center [973, 329] width 1142 height 27
click at [1524, 328] on mat-icon "more_horiz" at bounding box center [1533, 329] width 20 height 20
click at [157, 517] on div at bounding box center [784, 375] width 1568 height 750
click at [347, 328] on mat-icon "more_horiz" at bounding box center [356, 327] width 20 height 20
click at [357, 353] on button "Archive Session" at bounding box center [396, 351] width 100 height 21
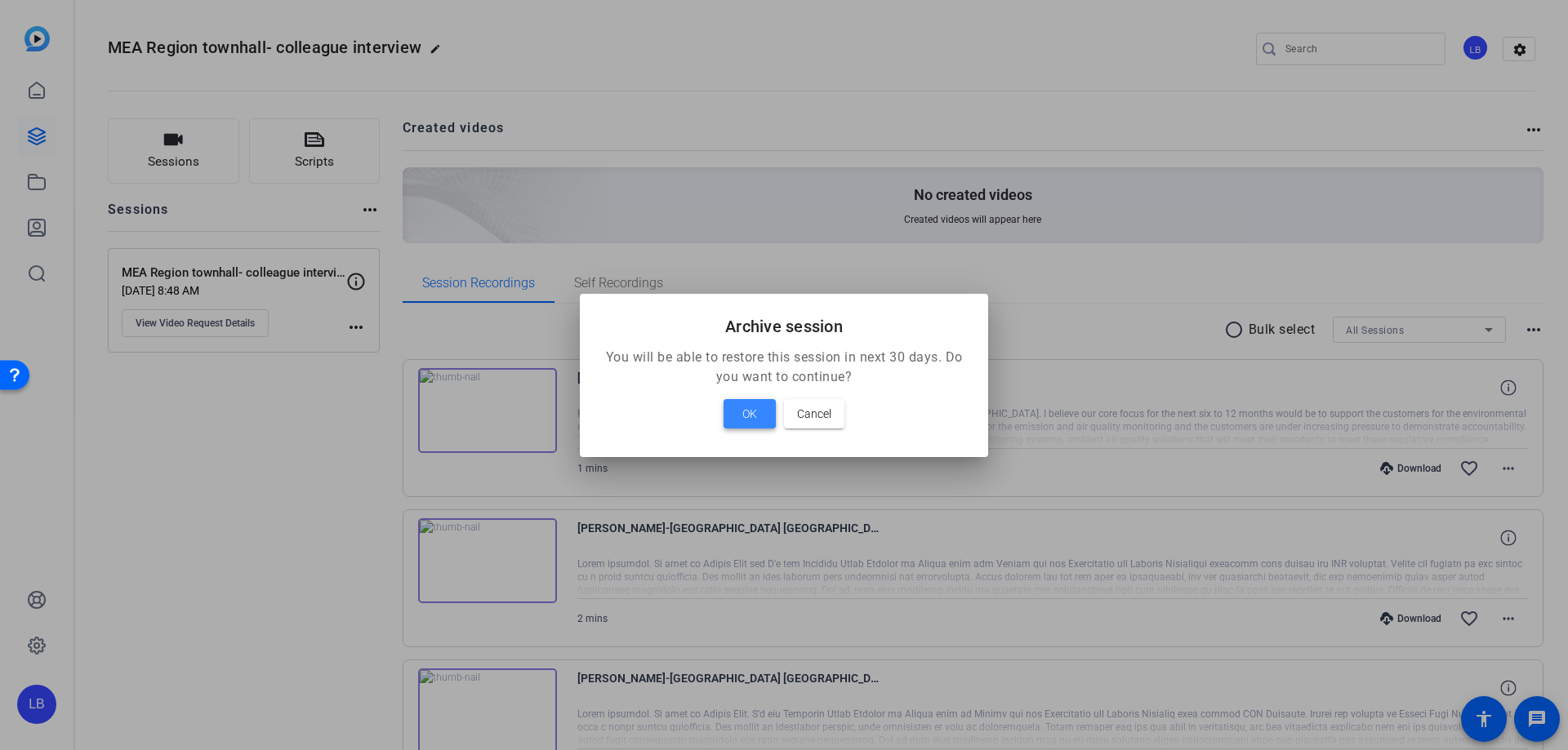
click at [739, 407] on span at bounding box center [749, 414] width 52 height 39
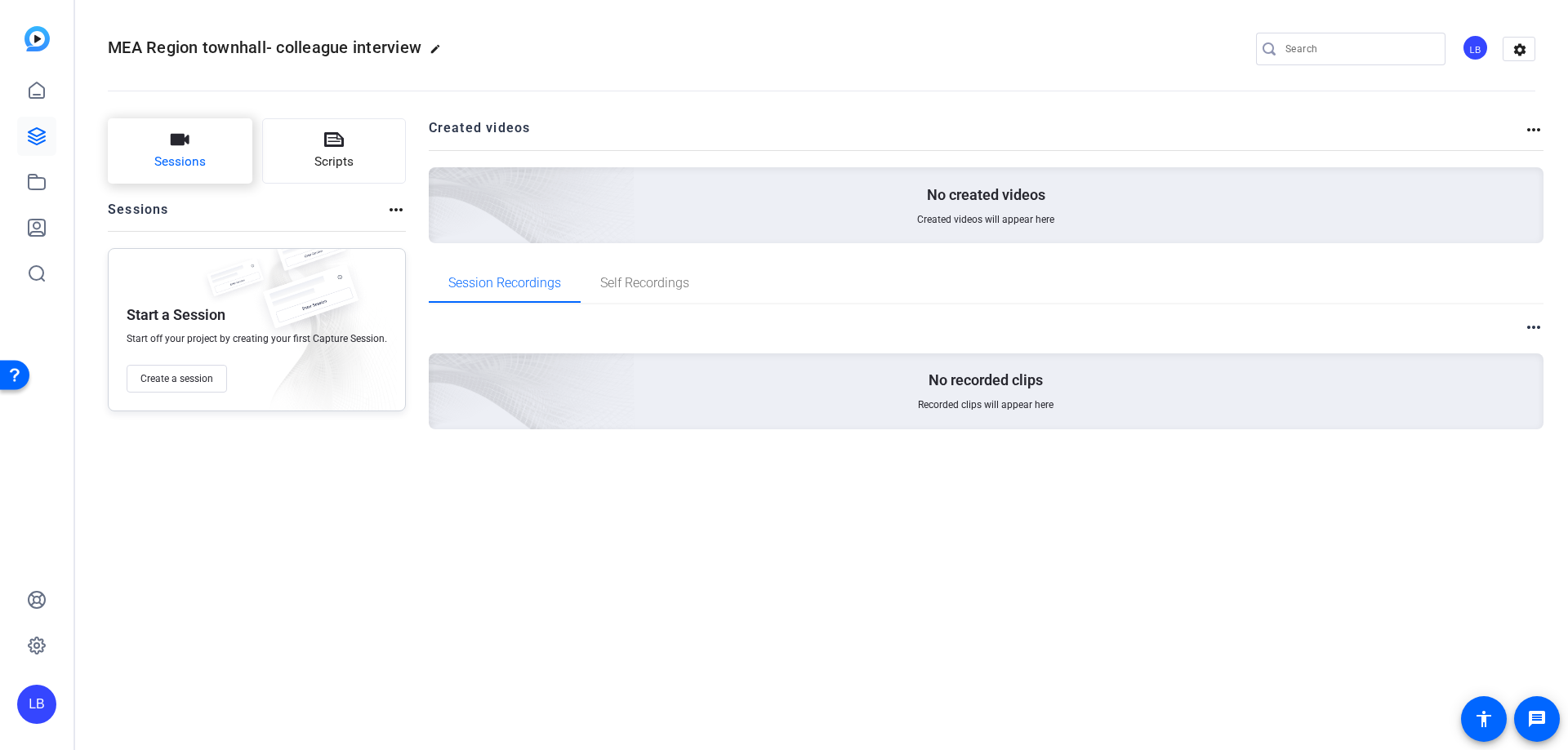
click at [192, 150] on button "Sessions" at bounding box center [180, 151] width 145 height 65
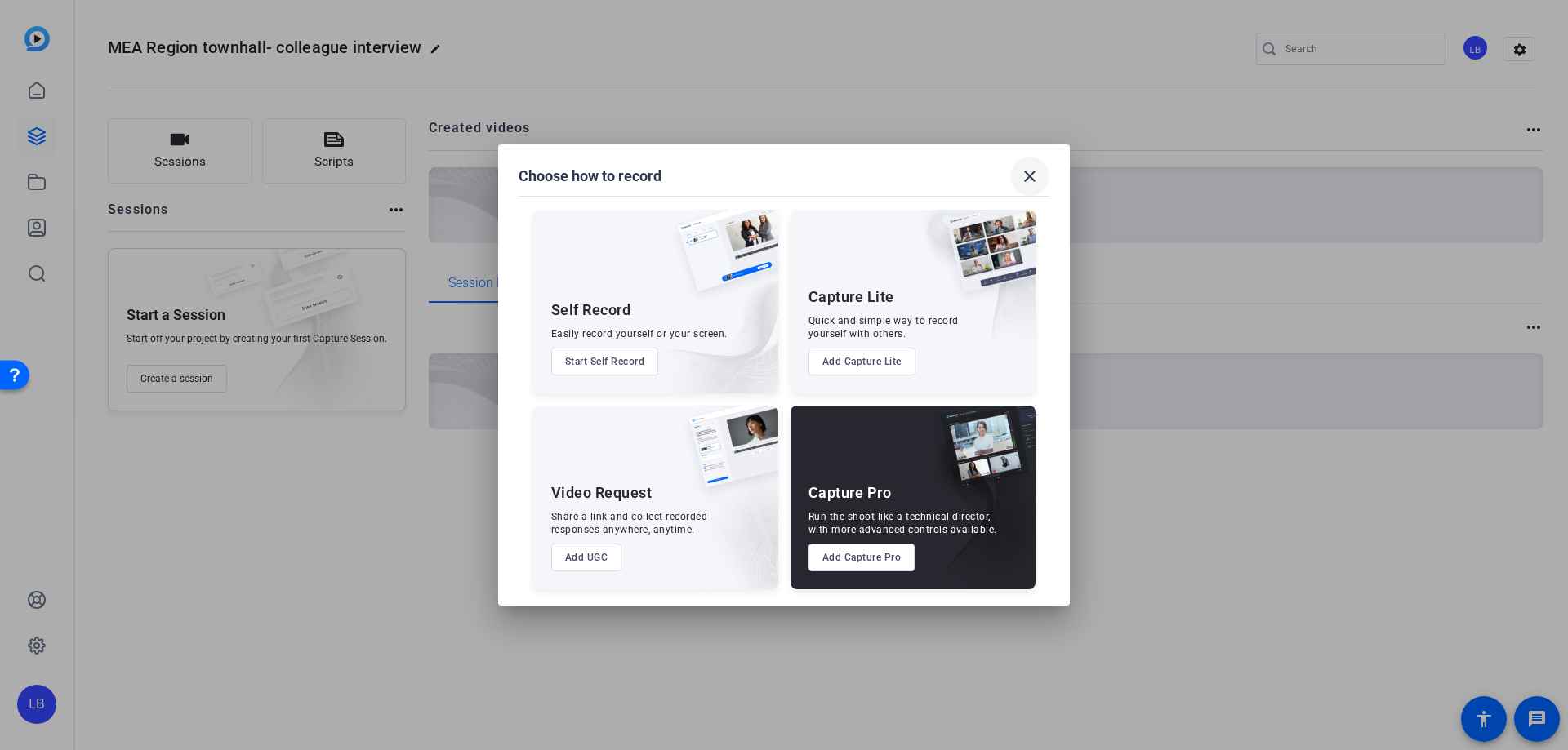
click at [1026, 176] on mat-icon "close" at bounding box center [1029, 176] width 20 height 20
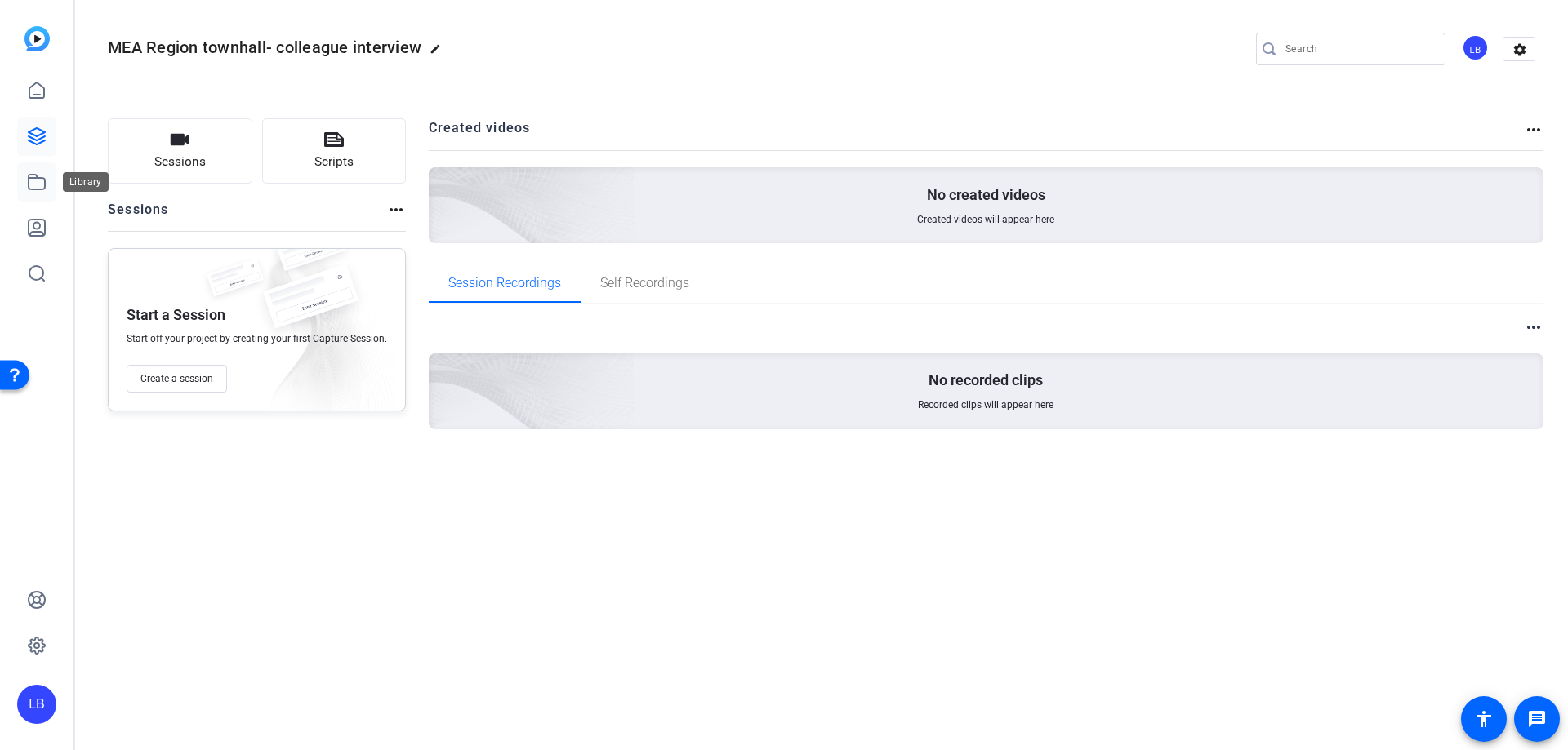
click at [41, 184] on icon at bounding box center [37, 181] width 20 height 20
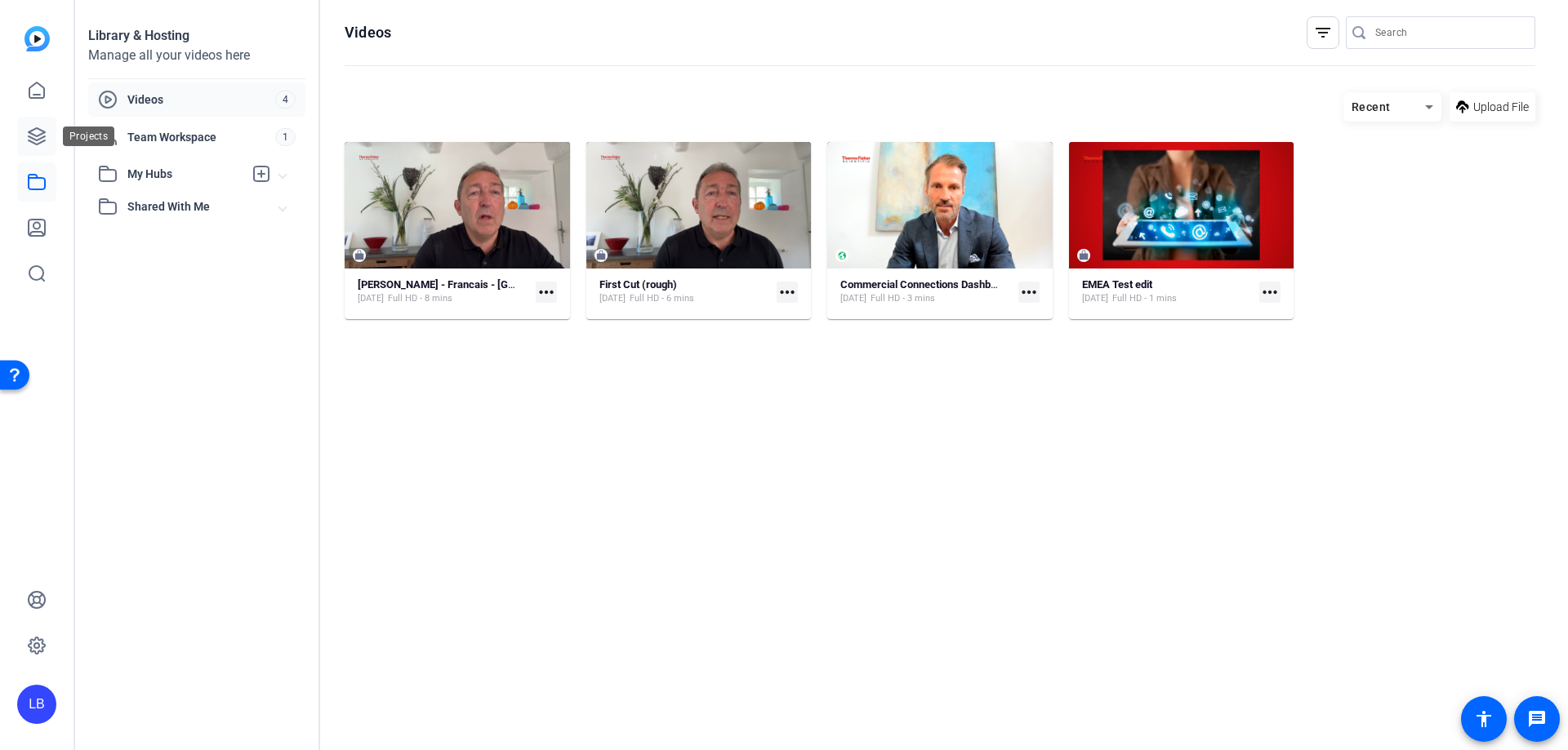
click at [38, 137] on icon at bounding box center [37, 136] width 20 height 20
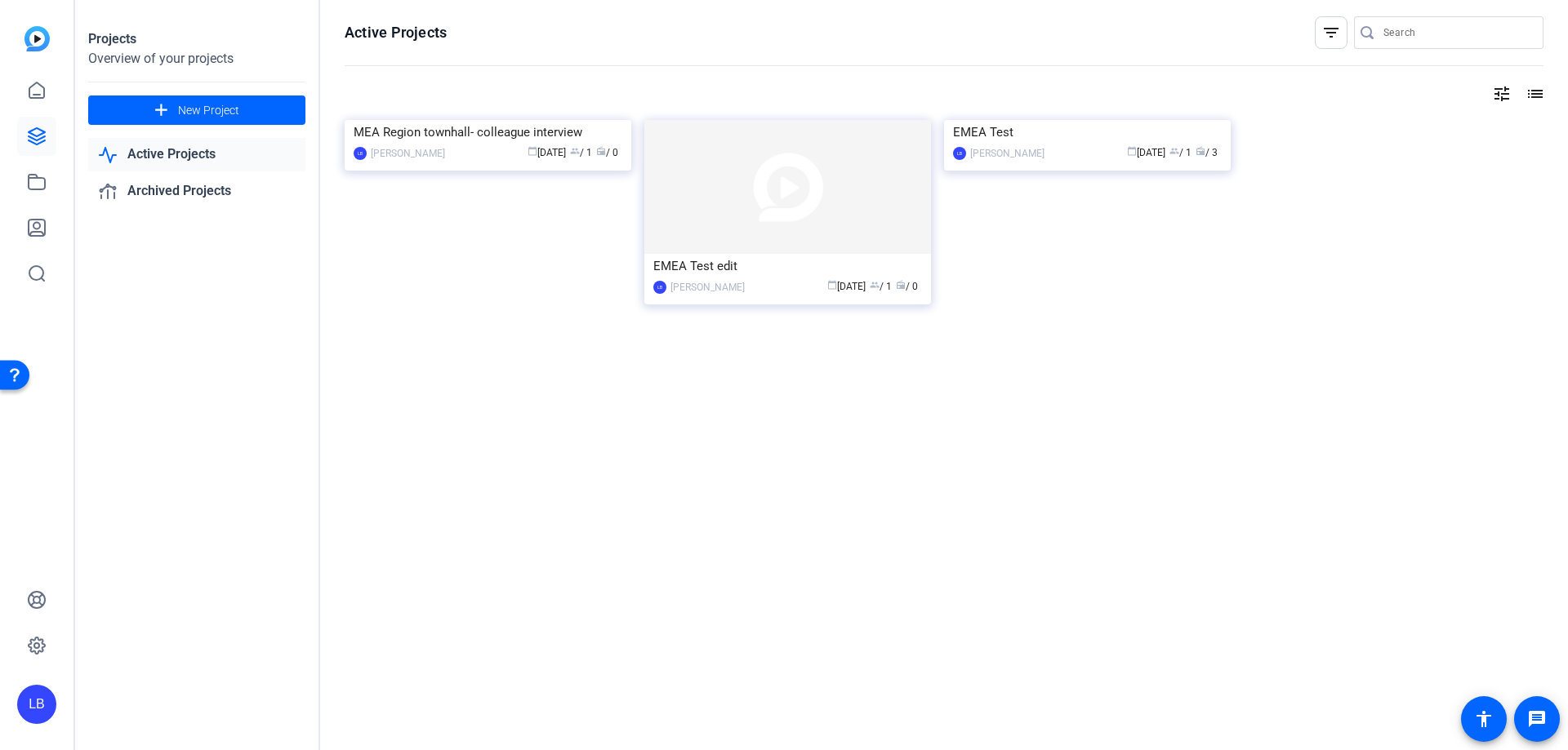
click at [183, 153] on link "Active Projects" at bounding box center [197, 154] width 217 height 33
click at [192, 191] on link "Archived Projects" at bounding box center [197, 191] width 217 height 33
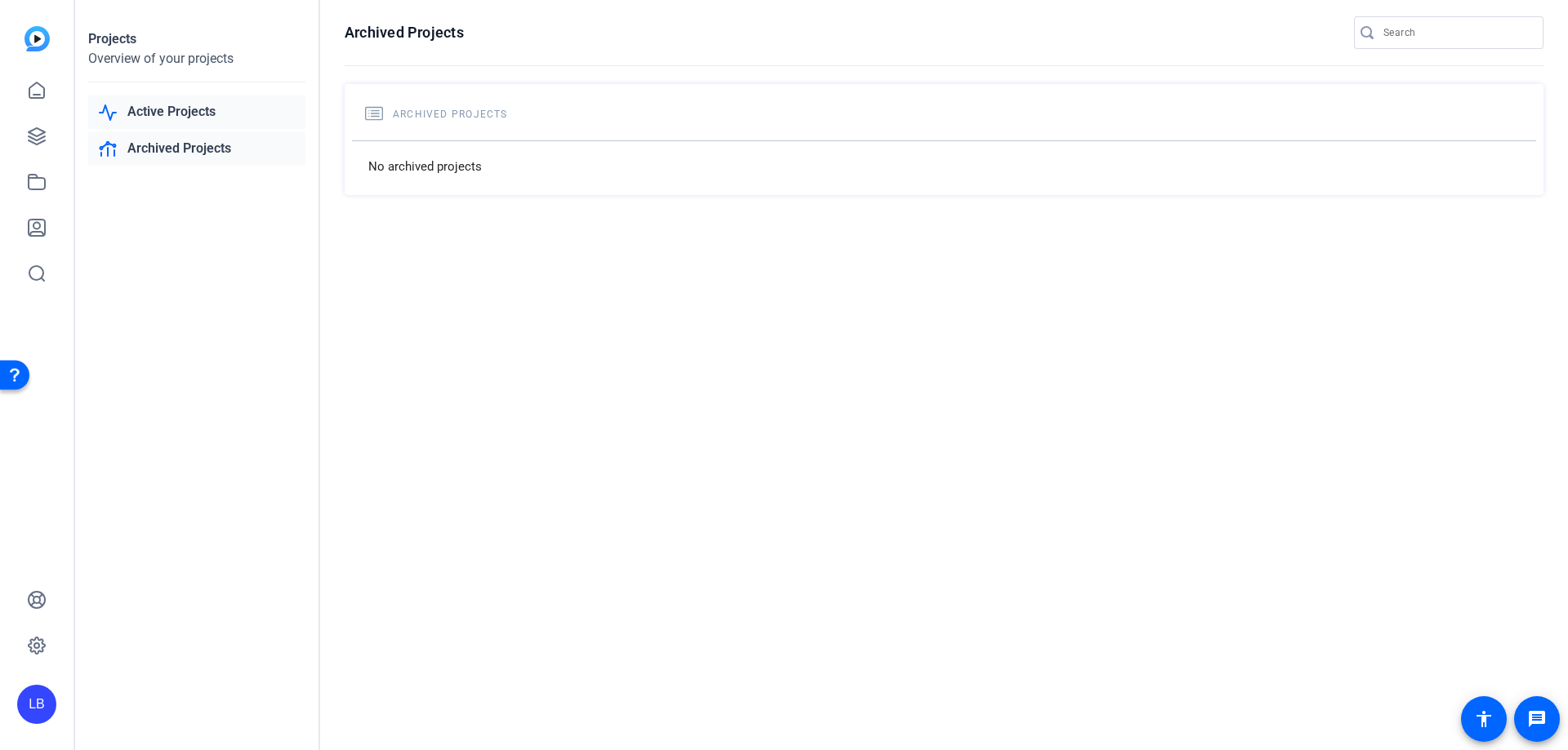
click at [182, 118] on link "Active Projects" at bounding box center [197, 112] width 217 height 33
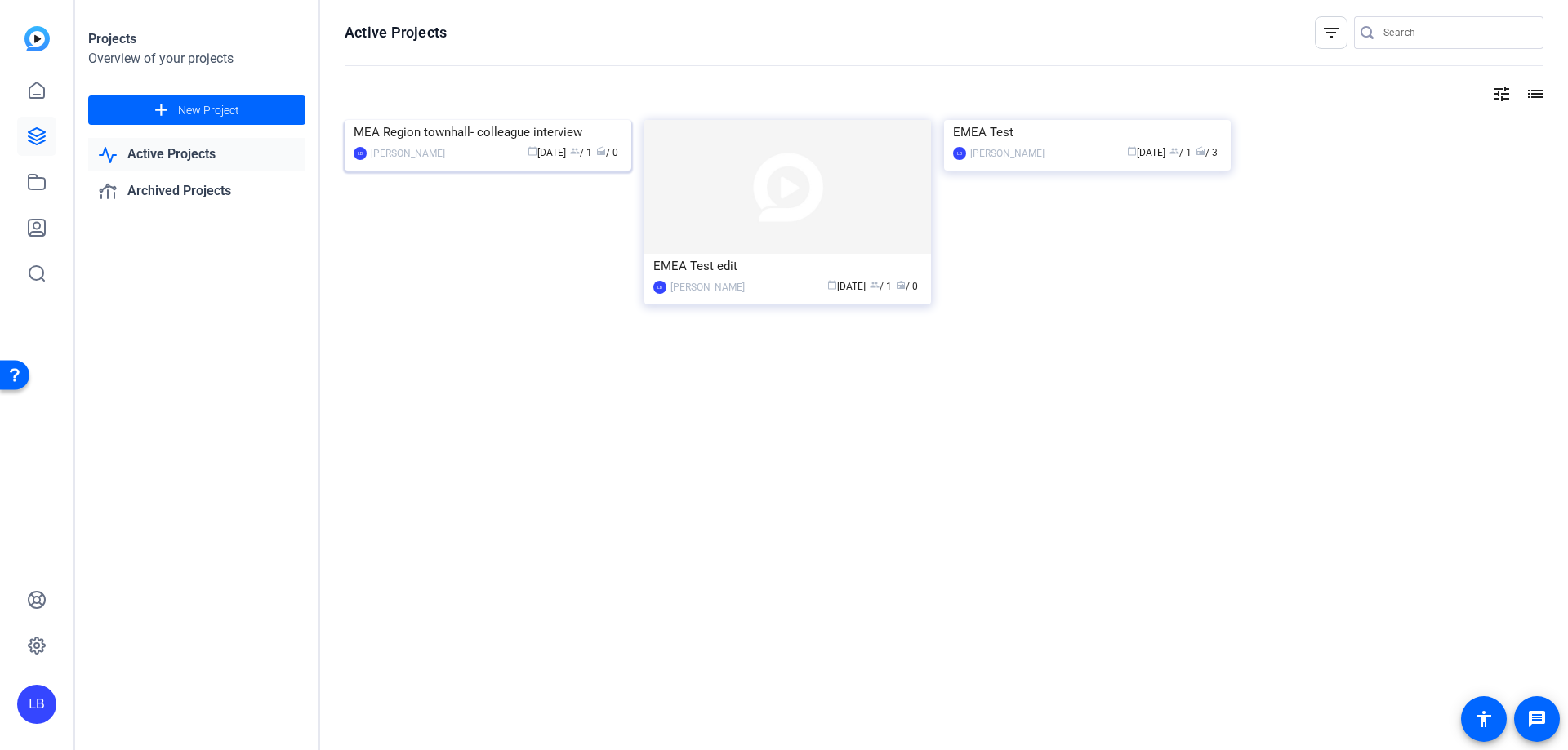
click at [444, 120] on img at bounding box center [488, 120] width 287 height 0
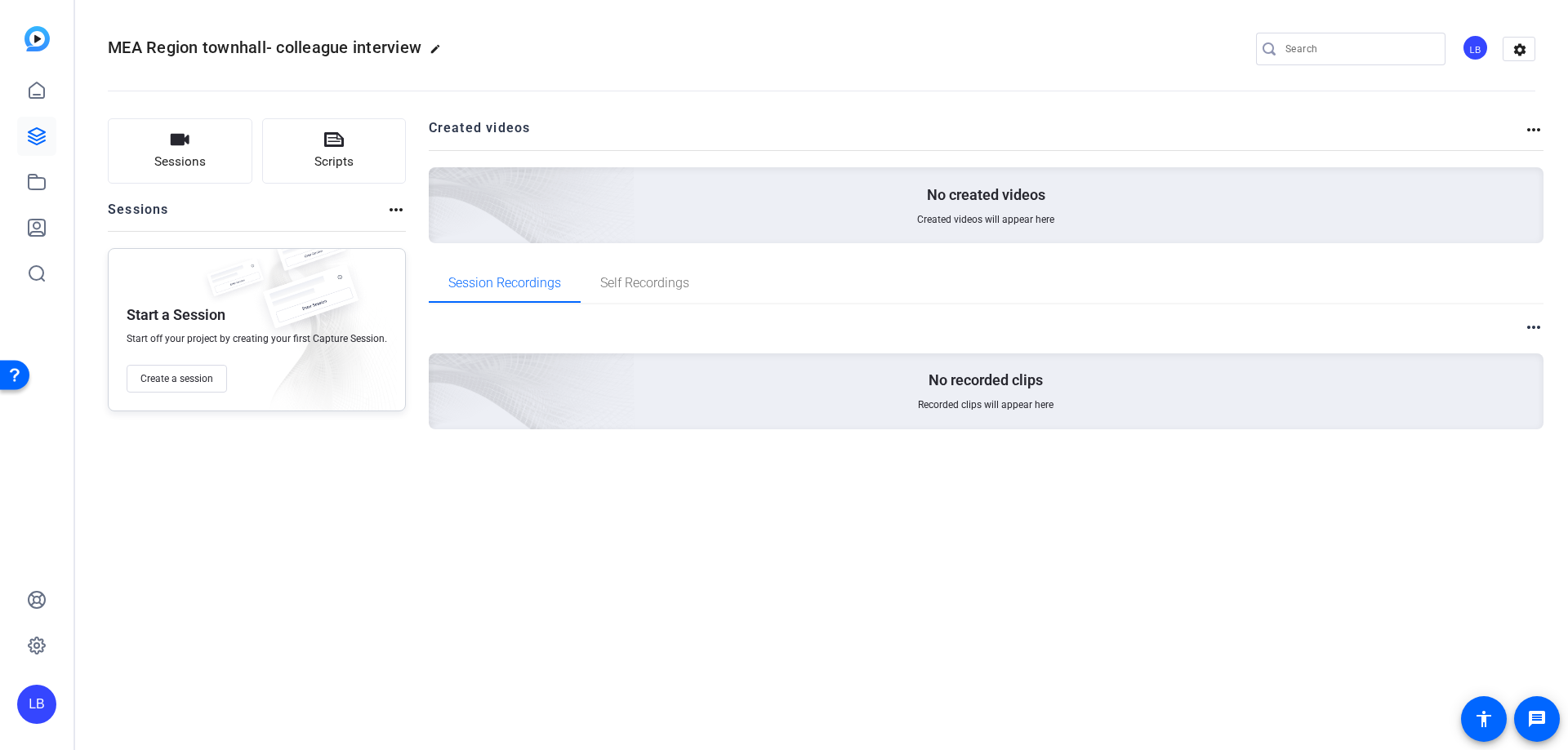
click at [391, 205] on mat-icon "more_horiz" at bounding box center [396, 210] width 20 height 20
drag, startPoint x: 362, startPoint y: 527, endPoint x: 349, endPoint y: 463, distance: 65.3
click at [362, 526] on div at bounding box center [784, 375] width 1568 height 750
click at [1538, 130] on mat-icon "more_horiz" at bounding box center [1533, 129] width 20 height 20
click at [1520, 154] on span "View Archived Projects" at bounding box center [1476, 153] width 107 height 20
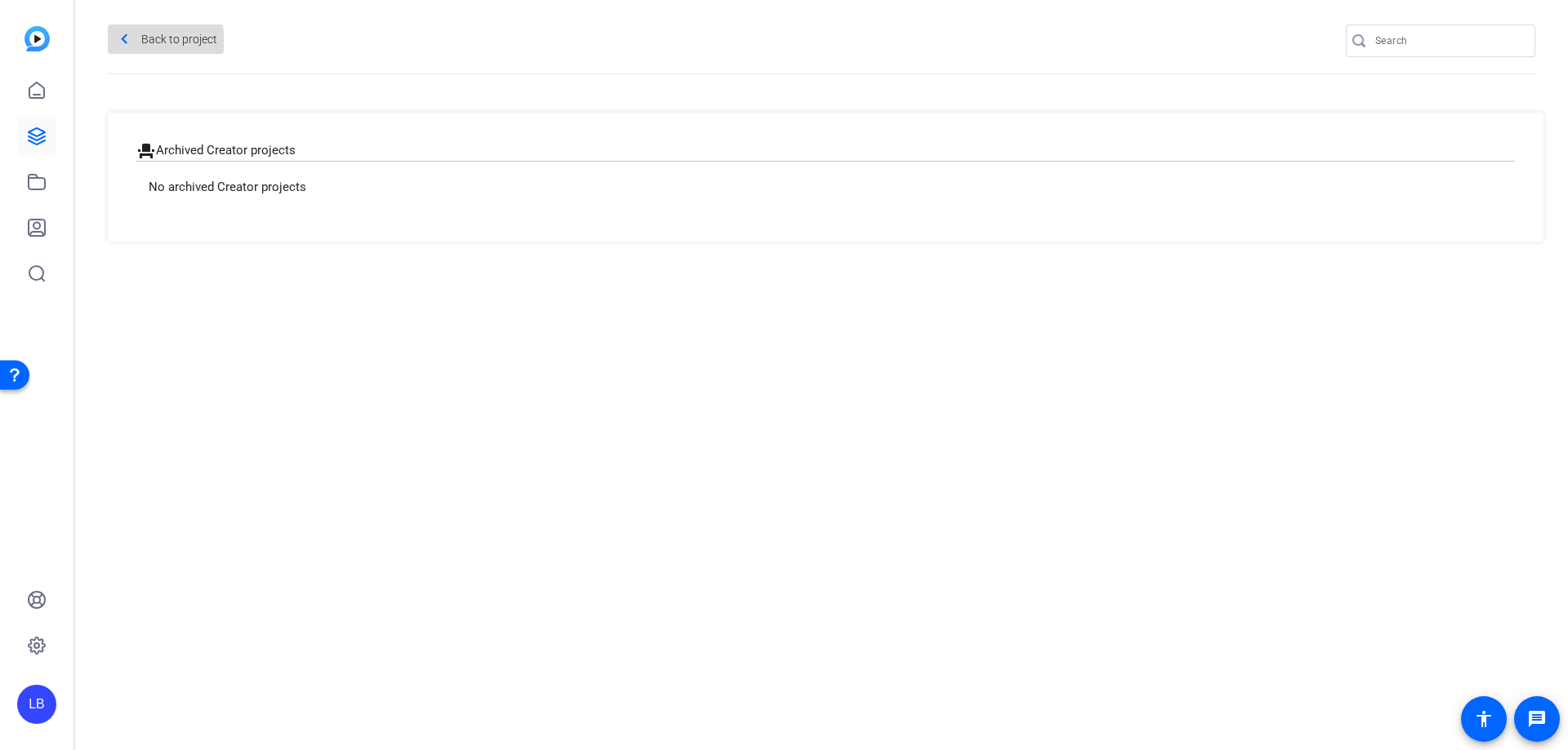
click at [144, 44] on span "Back to project" at bounding box center [179, 39] width 76 height 27
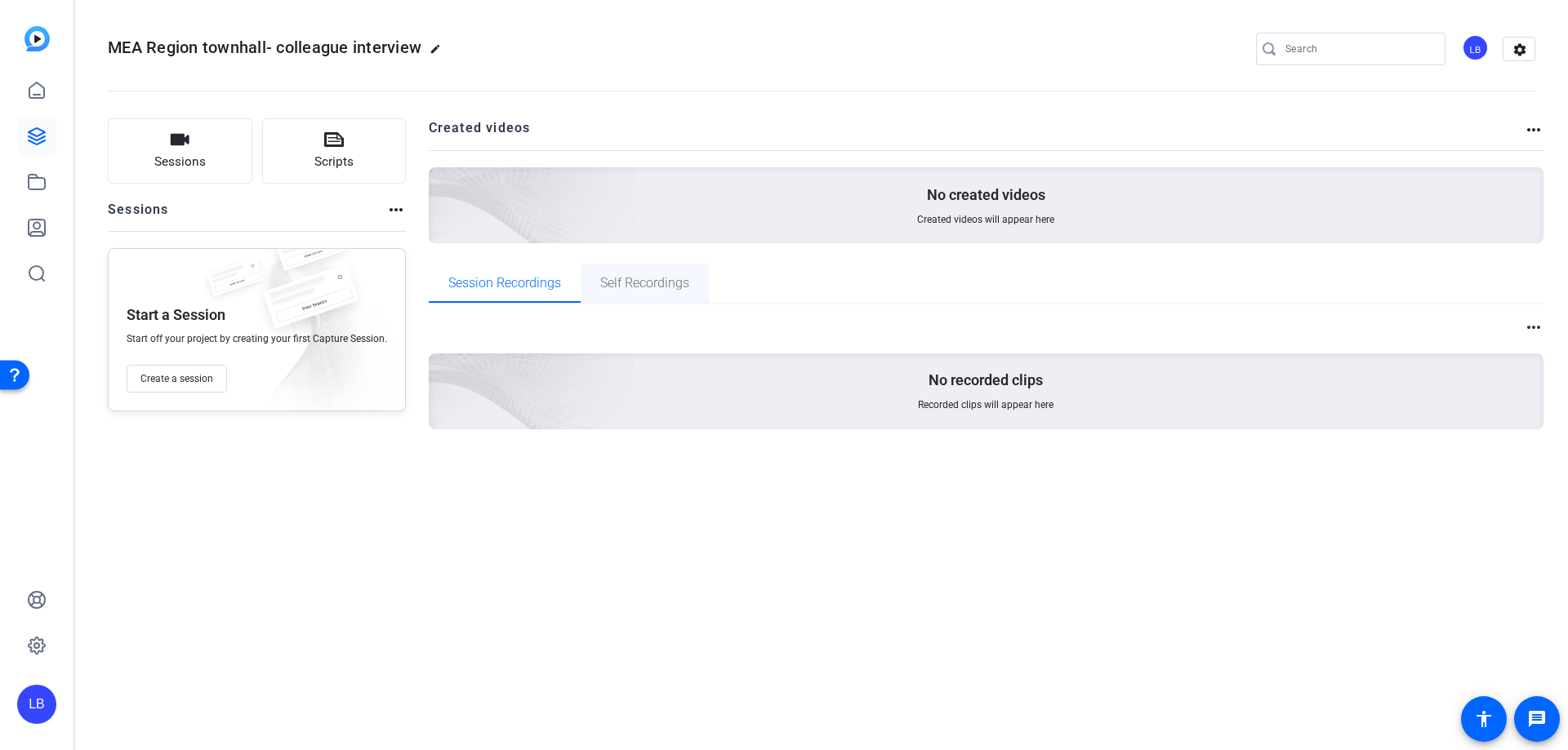
click at [656, 288] on span "Self Recordings" at bounding box center [645, 283] width 89 height 13
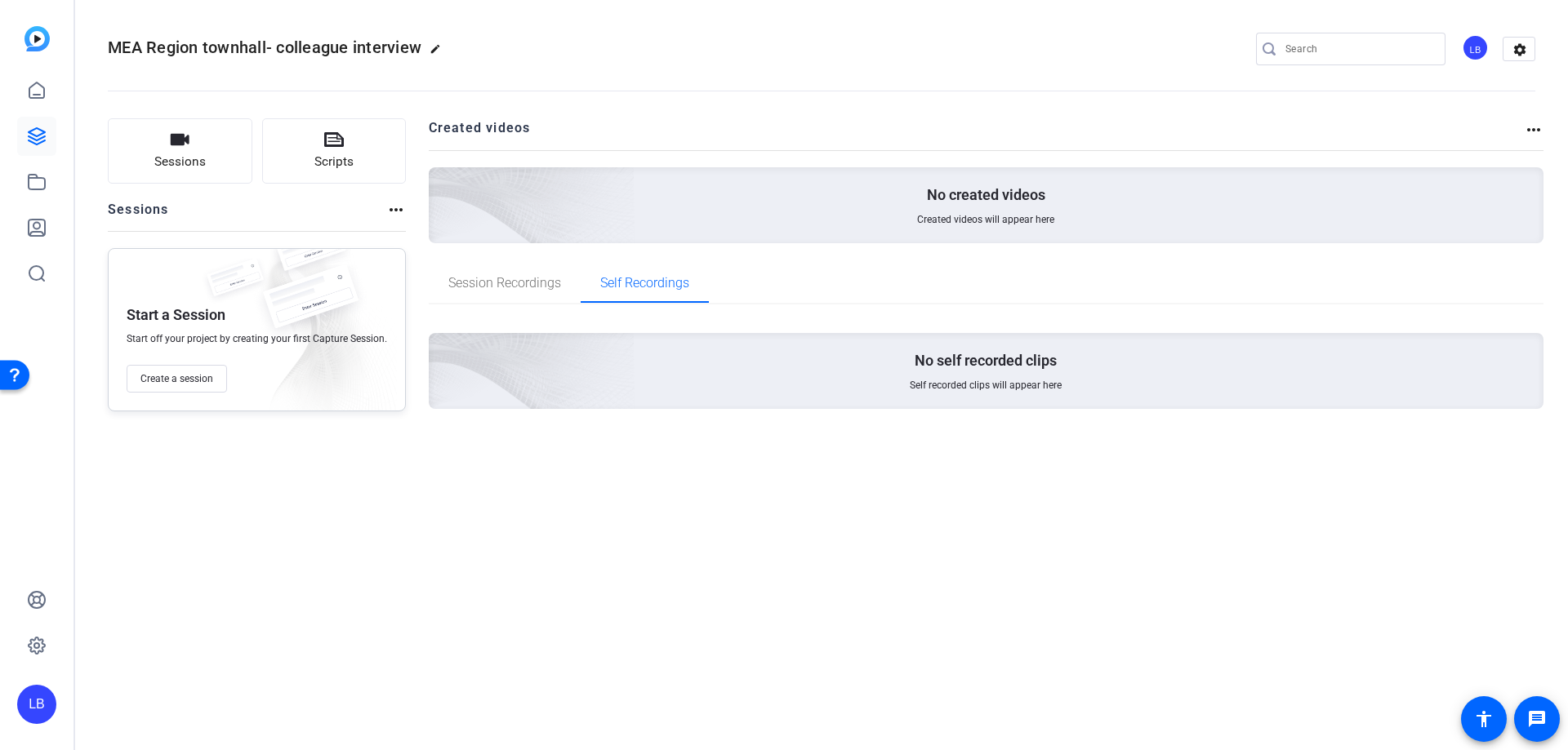
click at [1524, 127] on div "Created videos more_horiz" at bounding box center [986, 133] width 1115 height 32
click at [1527, 133] on mat-icon "more_horiz" at bounding box center [1533, 129] width 20 height 20
click at [1518, 160] on span "View Archived Projects" at bounding box center [1476, 153] width 107 height 20
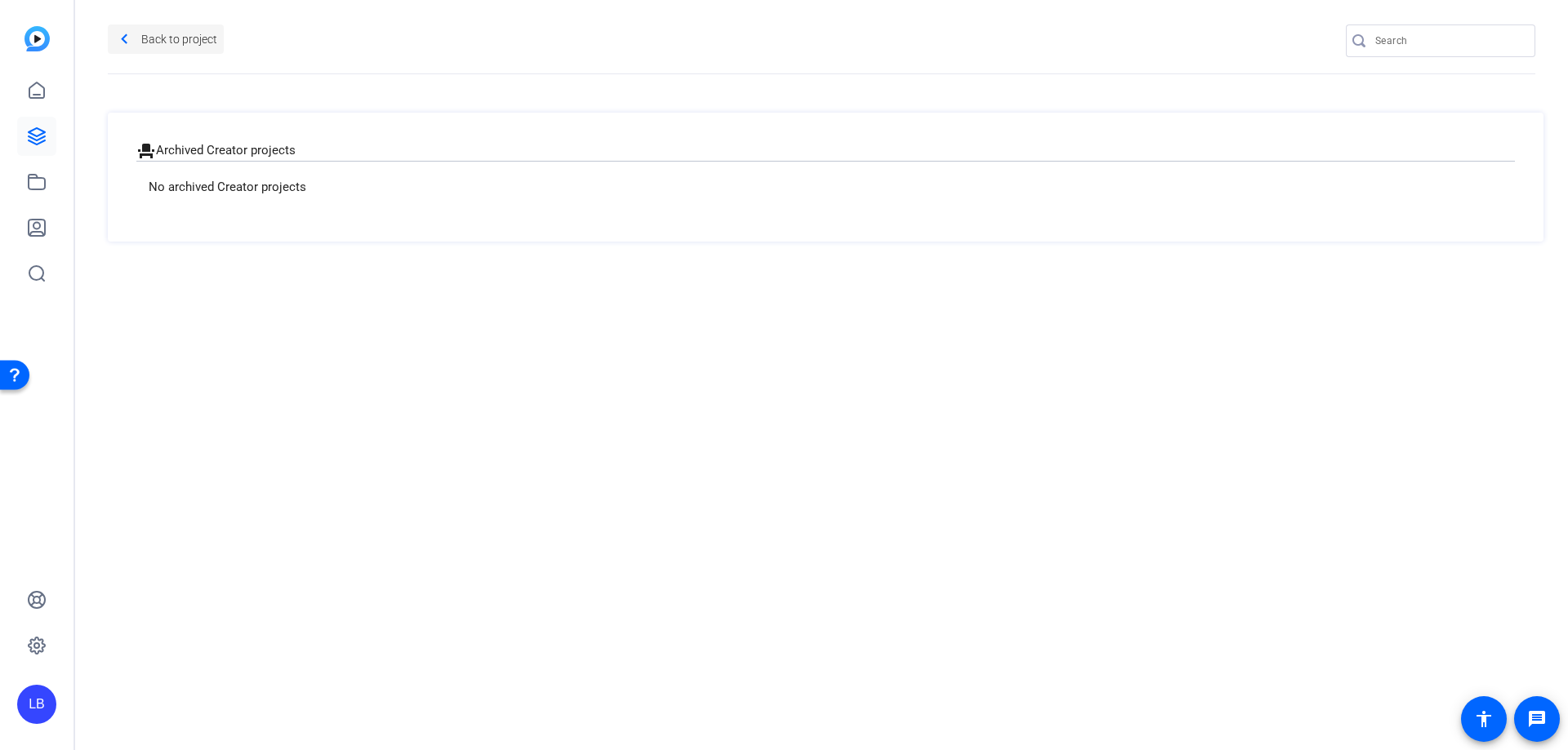
click at [179, 38] on span "Back to project" at bounding box center [179, 39] width 76 height 27
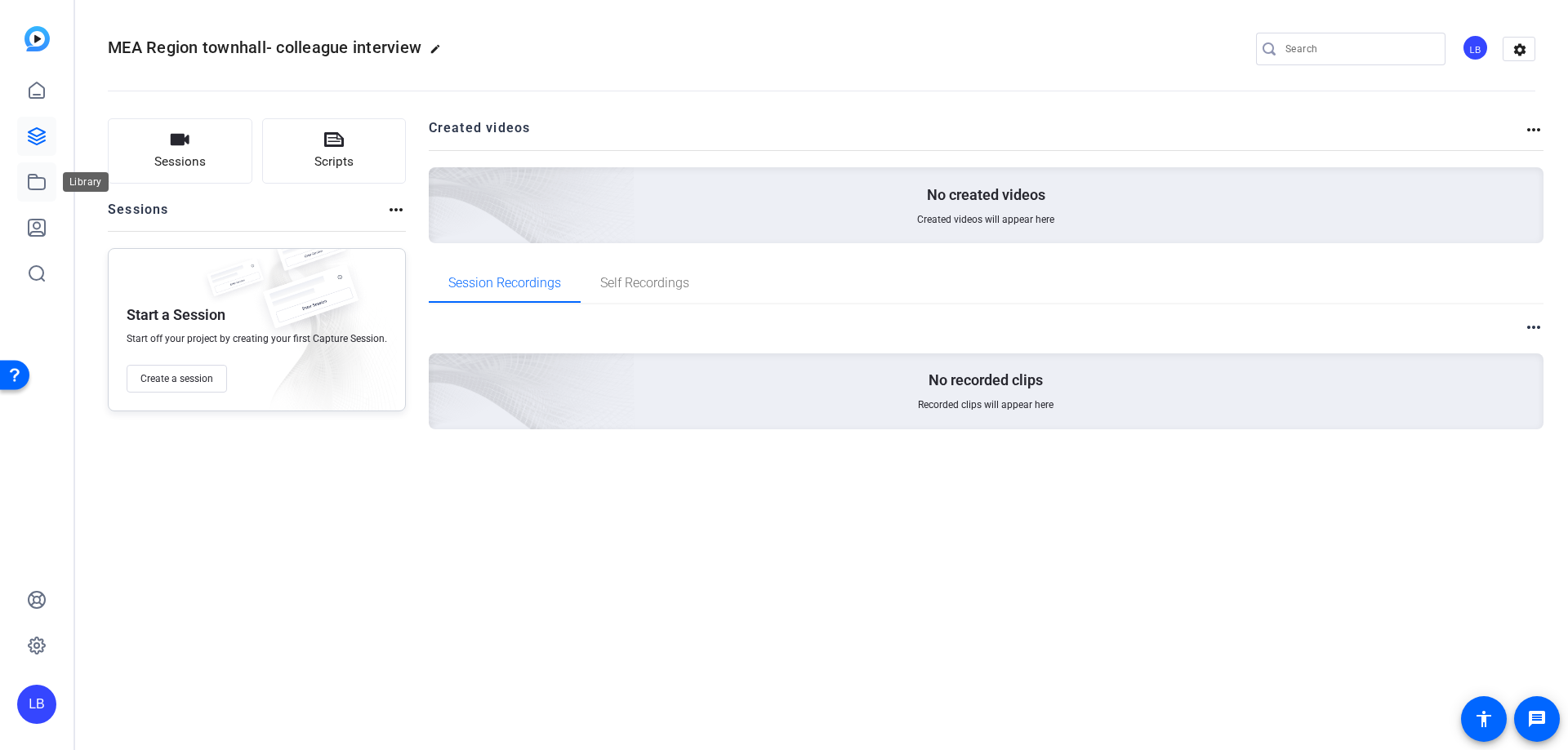
click at [35, 169] on link at bounding box center [37, 182] width 39 height 39
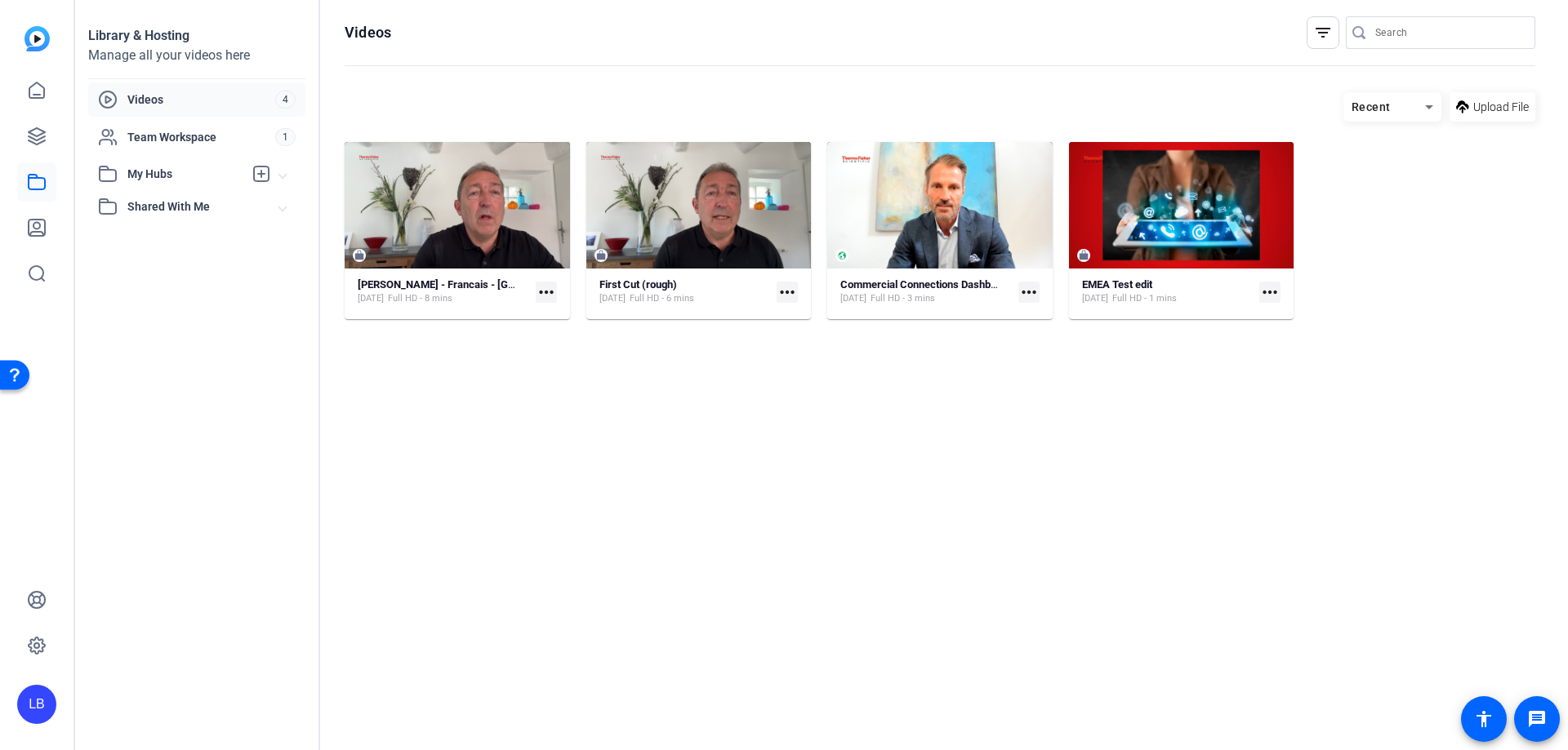
click at [167, 211] on span "Shared With Me" at bounding box center [204, 207] width 152 height 17
click at [169, 135] on span "Team Workspace" at bounding box center [201, 137] width 148 height 16
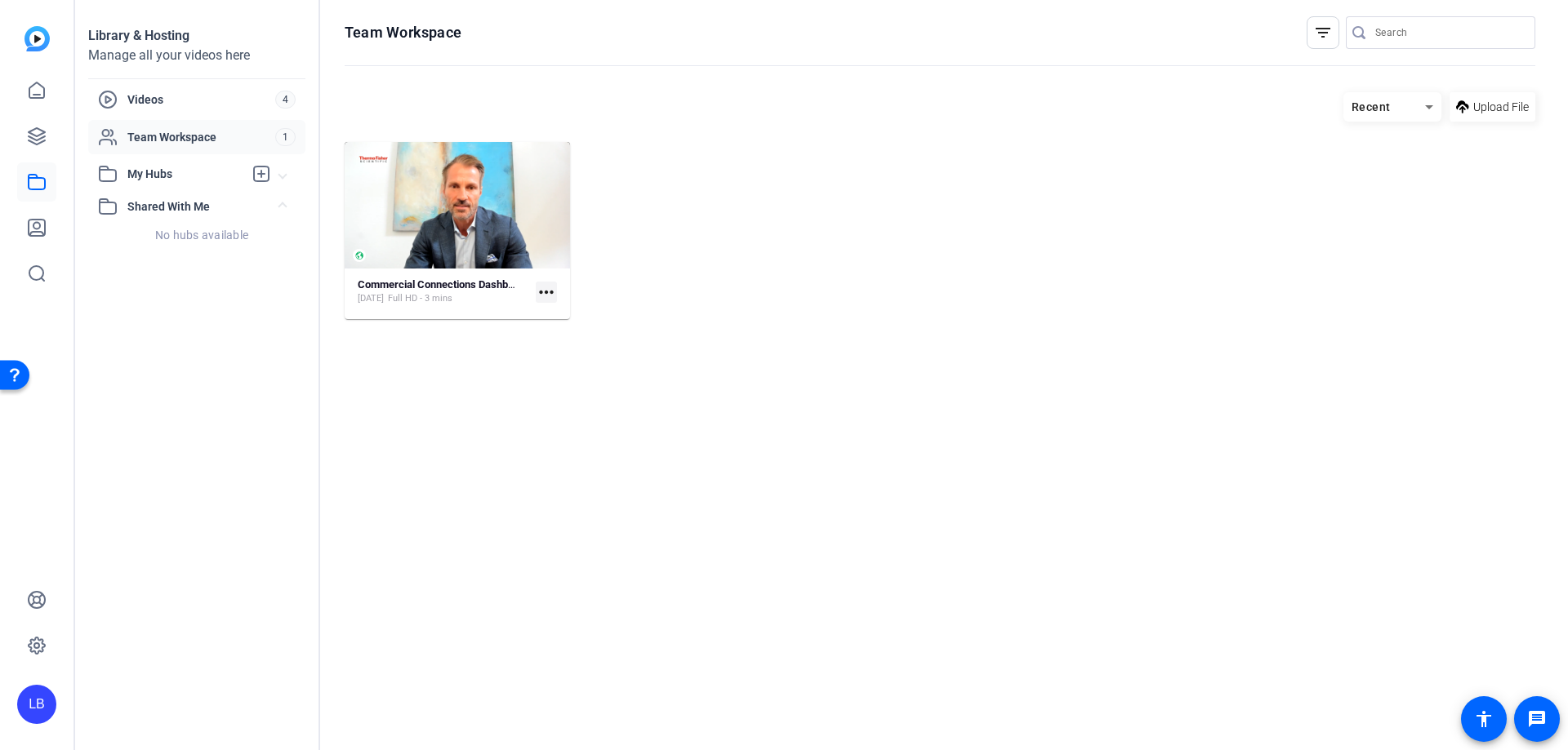
click at [524, 436] on hosting-listing "Recent Upload File Commercial Connections Dashboard Launch [DATE] Full HD - 3 m…" at bounding box center [940, 405] width 1191 height 641
click at [182, 185] on mat-expansion-panel-header "My Hubs" at bounding box center [197, 174] width 217 height 32
click at [176, 95] on span "Videos" at bounding box center [201, 99] width 148 height 16
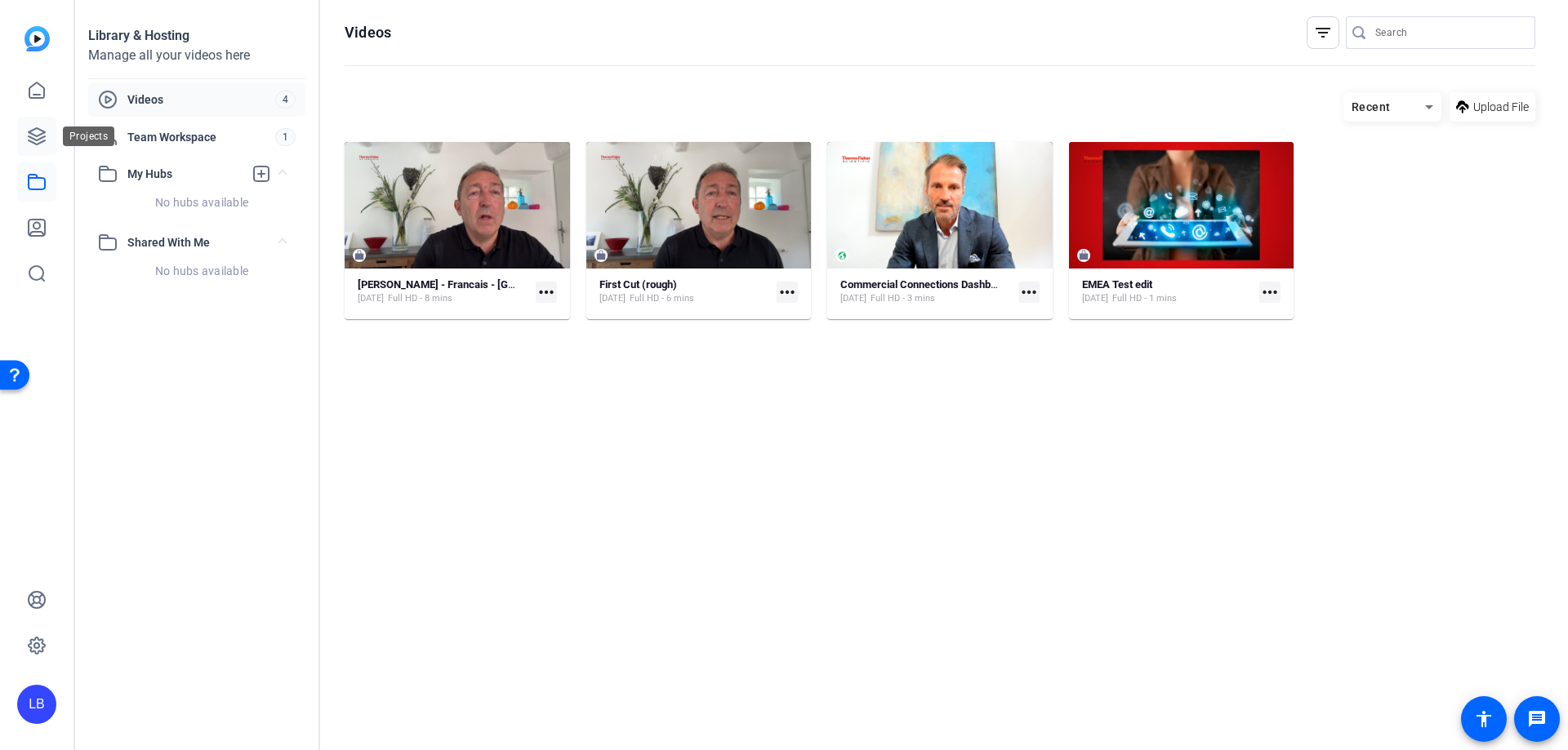
click at [37, 128] on icon at bounding box center [36, 136] width 16 height 16
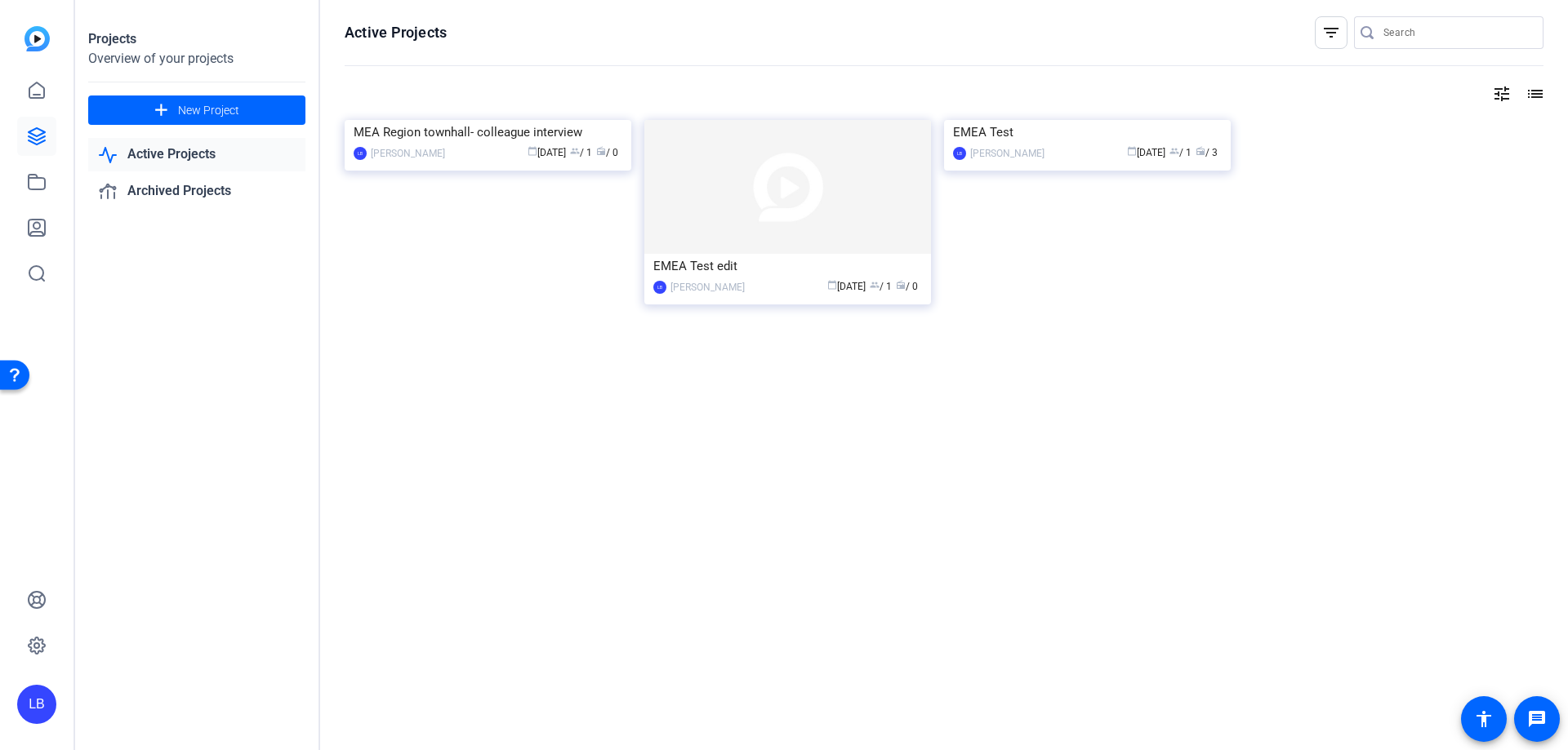
click at [180, 150] on link "Active Projects" at bounding box center [197, 154] width 217 height 33
click at [528, 120] on img at bounding box center [488, 120] width 287 height 0
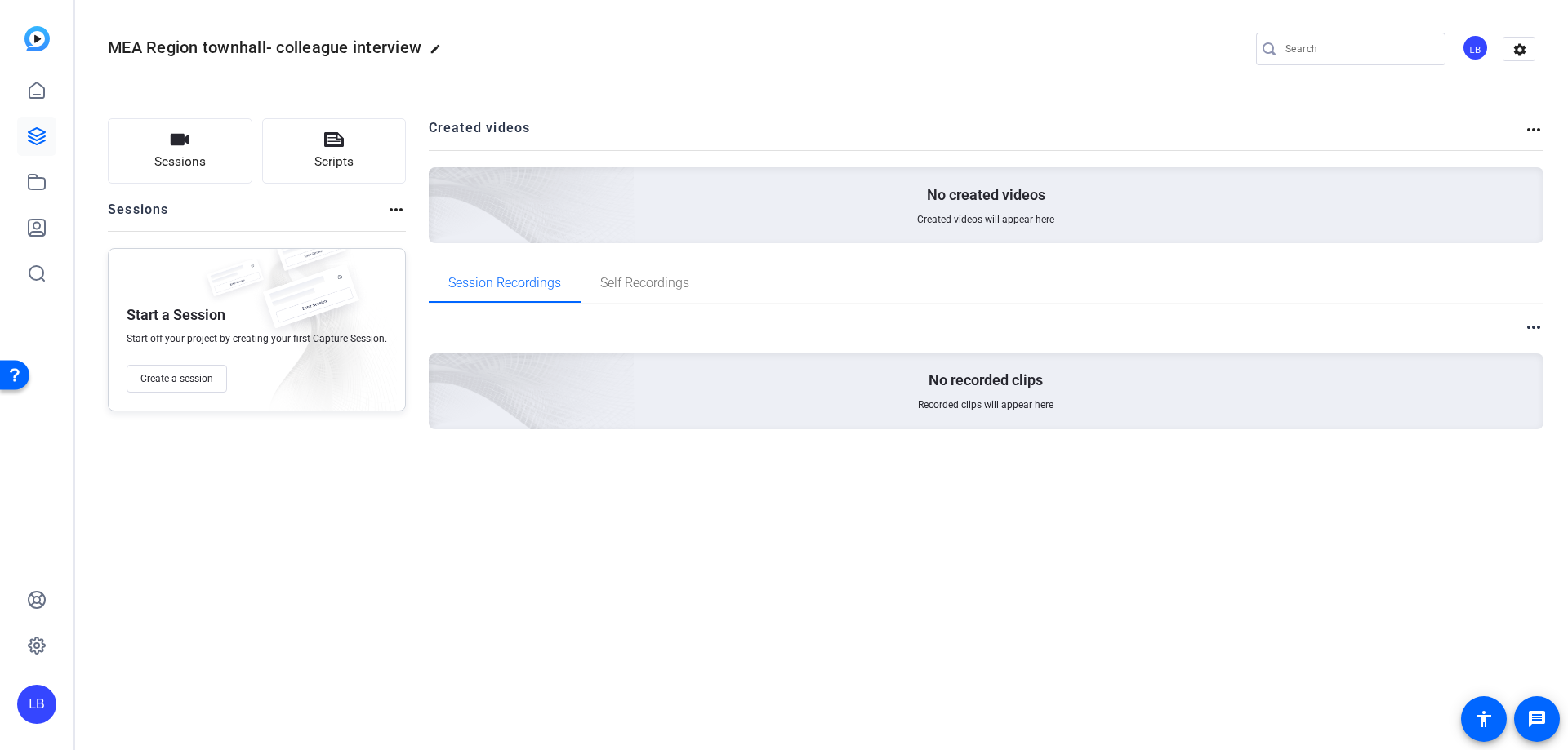
click at [393, 202] on mat-icon "more_horiz" at bounding box center [396, 210] width 20 height 20
click at [393, 202] on div at bounding box center [784, 375] width 1568 height 750
